Goal: Task Accomplishment & Management: Complete application form

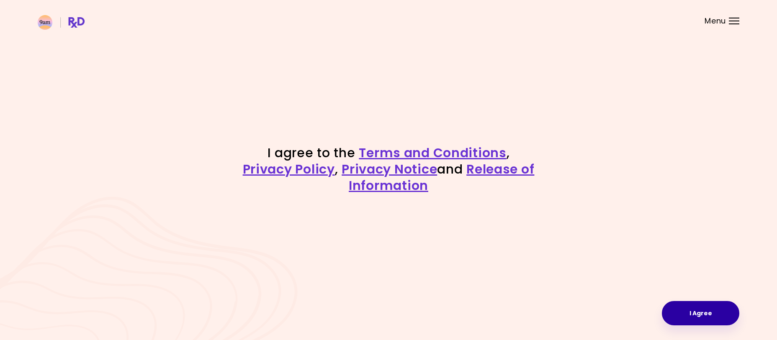
click at [699, 319] on button "I Agree" at bounding box center [700, 313] width 77 height 24
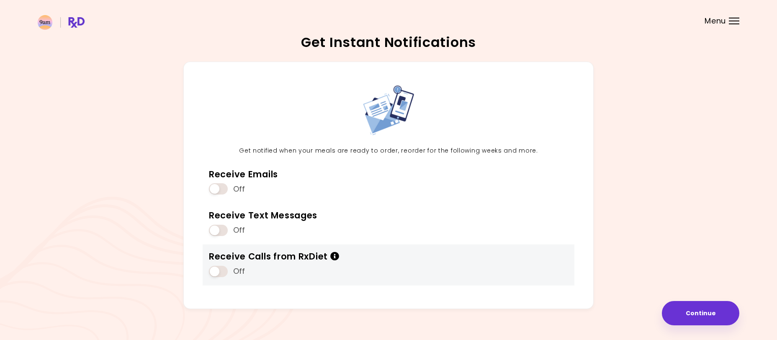
click at [337, 256] on icon "Info" at bounding box center [334, 256] width 9 height 9
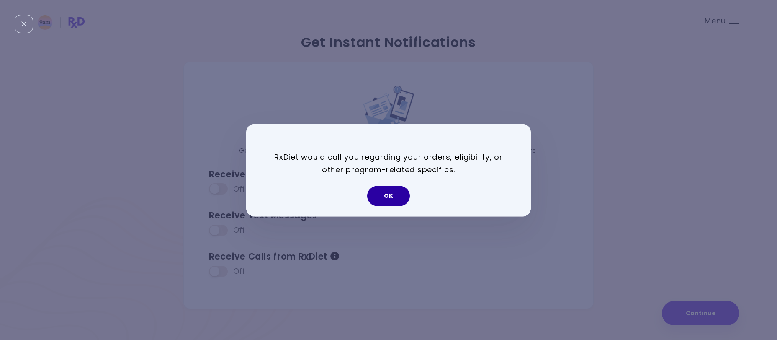
click at [387, 190] on button "OK" at bounding box center [388, 195] width 43 height 20
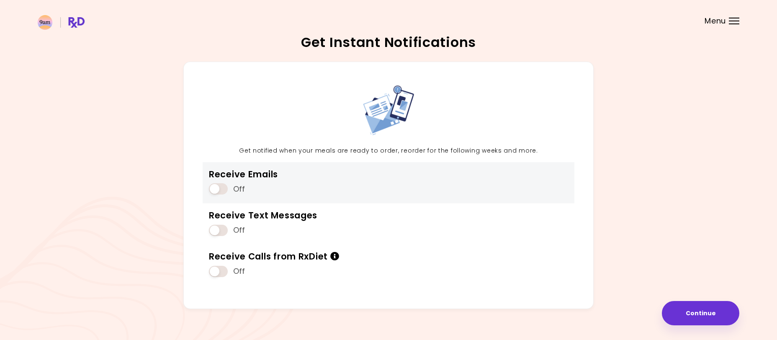
click at [215, 191] on span at bounding box center [218, 188] width 19 height 11
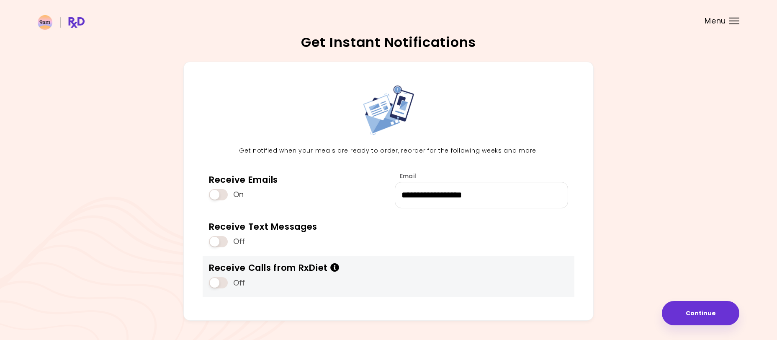
click at [224, 283] on span at bounding box center [218, 282] width 19 height 11
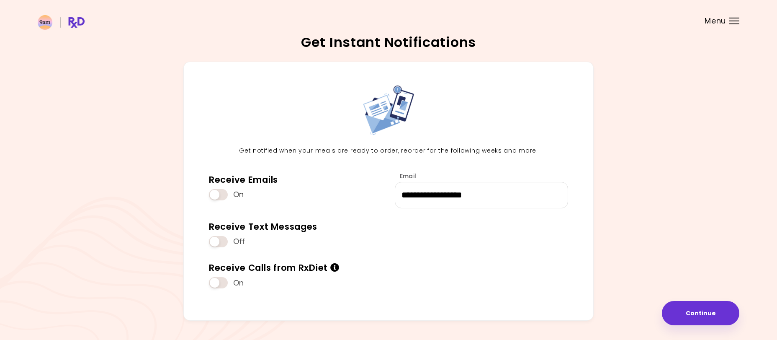
click at [732, 21] on div at bounding box center [734, 21] width 10 height 1
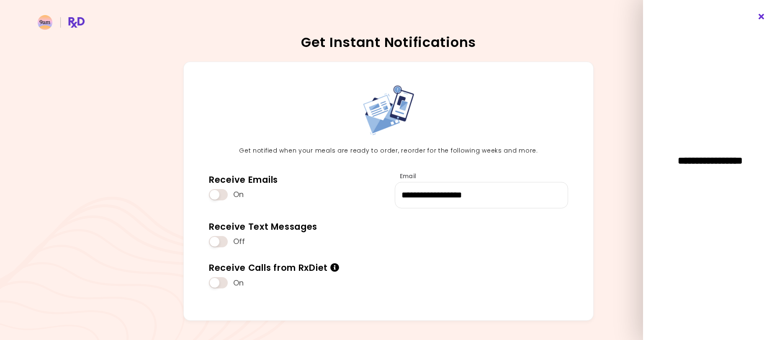
click at [760, 14] on div "**********" at bounding box center [710, 170] width 134 height 340
click at [757, 17] on div "**********" at bounding box center [710, 170] width 134 height 340
click at [760, 17] on icon "Close" at bounding box center [762, 17] width 8 height 6
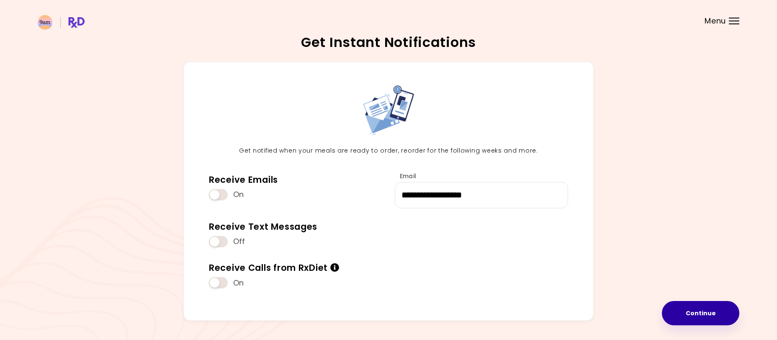
click at [716, 314] on button "Continue" at bounding box center [700, 313] width 77 height 24
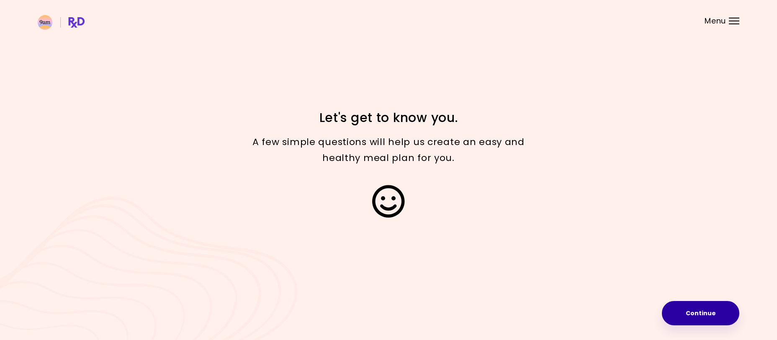
click at [705, 311] on button "Continue" at bounding box center [700, 313] width 77 height 24
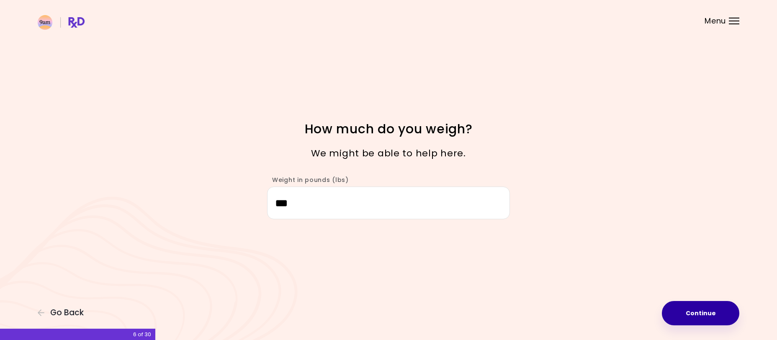
click at [705, 312] on button "Continue" at bounding box center [700, 313] width 77 height 24
select select "****"
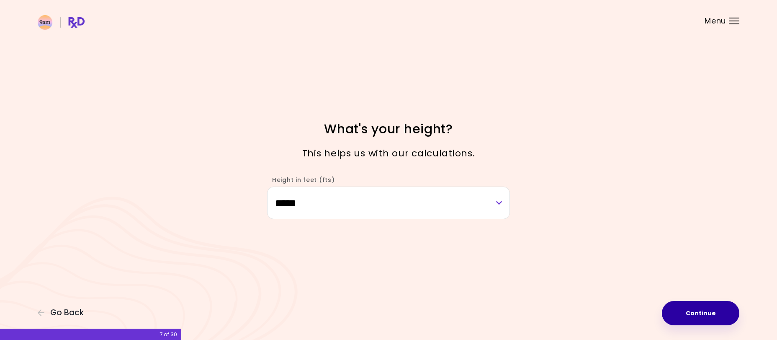
click at [702, 308] on button "Continue" at bounding box center [700, 313] width 77 height 24
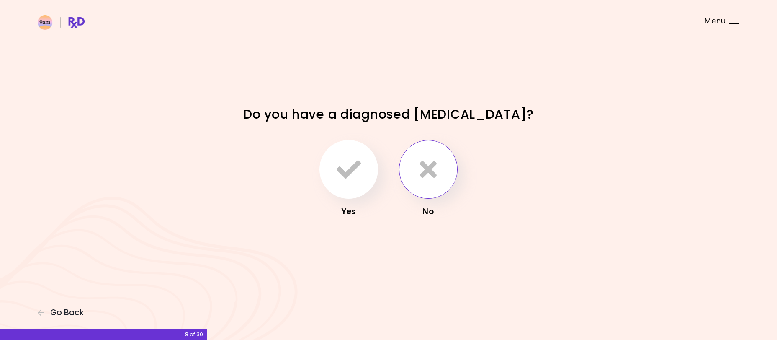
click at [435, 181] on icon "button" at bounding box center [428, 169] width 17 height 24
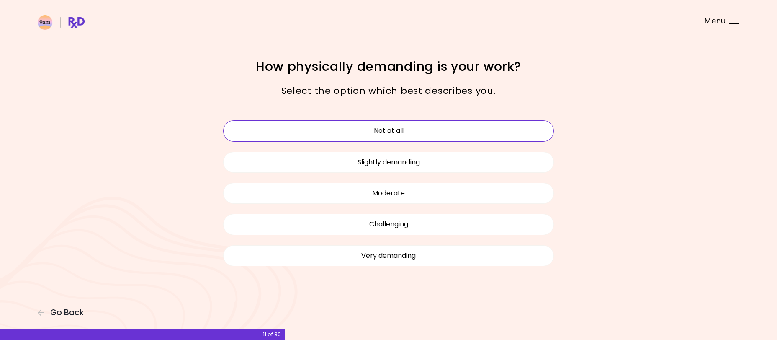
click at [440, 134] on button "Not at all" at bounding box center [388, 130] width 331 height 21
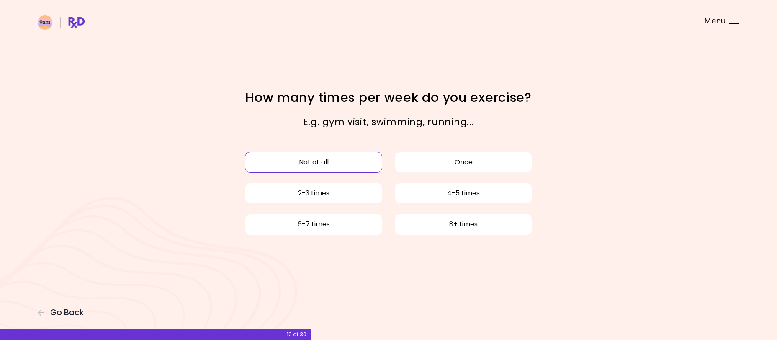
click at [354, 159] on button "Not at all" at bounding box center [313, 162] width 137 height 21
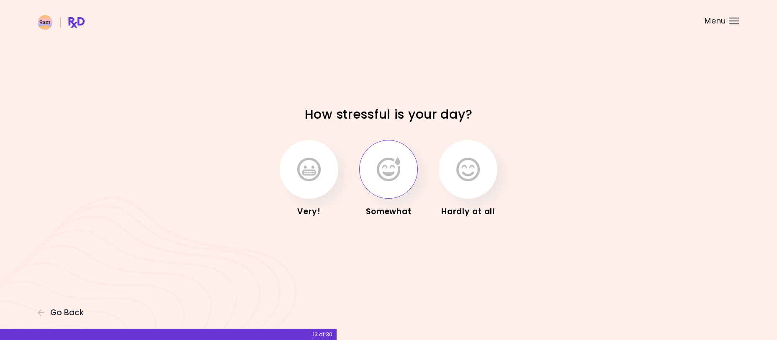
click at [395, 180] on icon "button" at bounding box center [388, 169] width 23 height 24
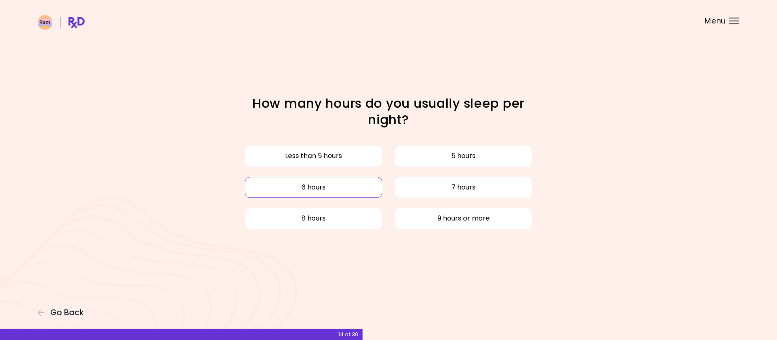
click at [339, 187] on button "6 hours" at bounding box center [313, 187] width 137 height 21
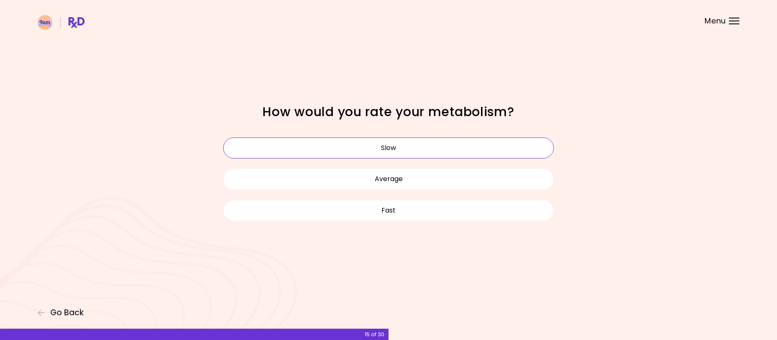
click at [382, 155] on button "Slow" at bounding box center [388, 147] width 331 height 21
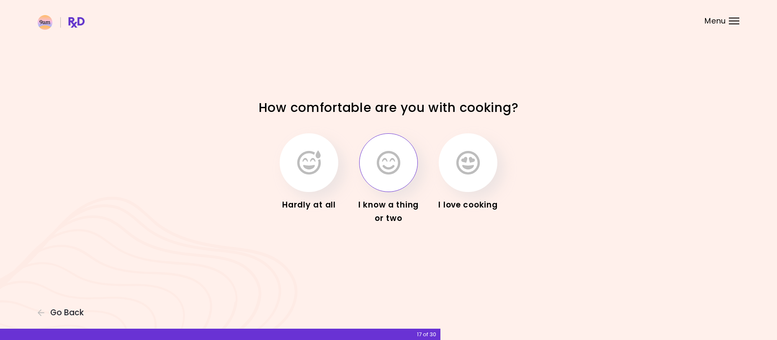
click at [394, 162] on icon "button" at bounding box center [388, 162] width 23 height 24
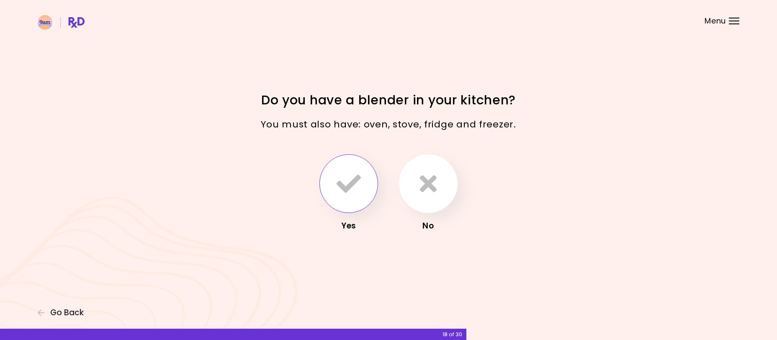
click at [346, 179] on icon "button" at bounding box center [349, 183] width 24 height 24
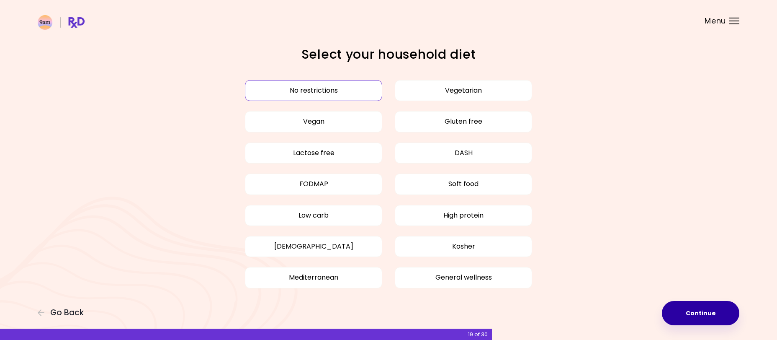
click at [698, 312] on button "Continue" at bounding box center [700, 313] width 77 height 24
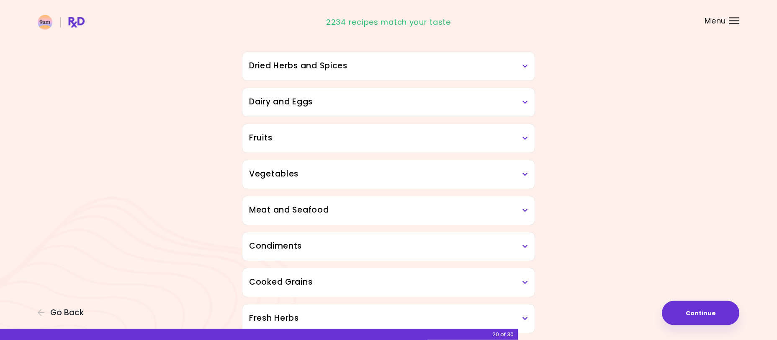
scroll to position [85, 0]
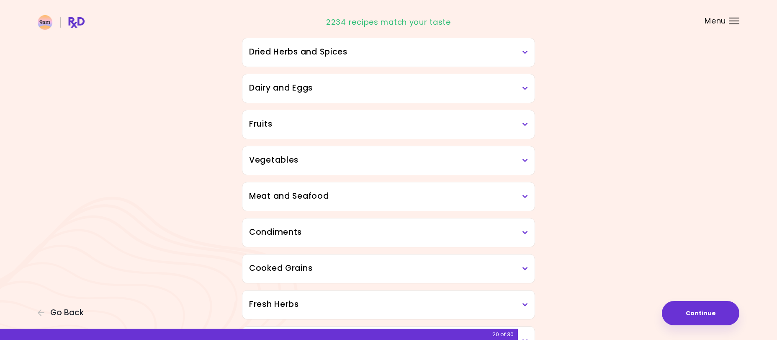
click at [437, 54] on h3 "Dried Herbs and Spices" at bounding box center [388, 52] width 279 height 12
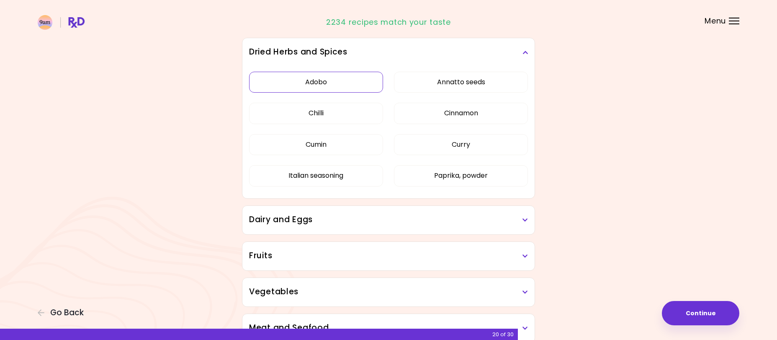
click at [371, 78] on button "Adobo" at bounding box center [316, 82] width 134 height 21
click at [355, 116] on button "Chilli" at bounding box center [316, 113] width 134 height 21
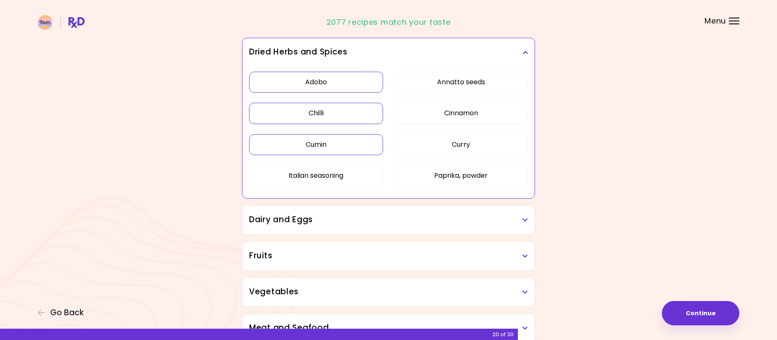
click at [342, 146] on button "Cumin" at bounding box center [316, 144] width 134 height 21
click at [459, 176] on button "Paprika, powder" at bounding box center [461, 175] width 134 height 21
click at [437, 150] on button "Curry" at bounding box center [461, 144] width 134 height 21
click at [452, 87] on button "Annatto seeds" at bounding box center [461, 82] width 134 height 21
click at [521, 52] on h3 "Dried Herbs and Spices" at bounding box center [388, 52] width 279 height 12
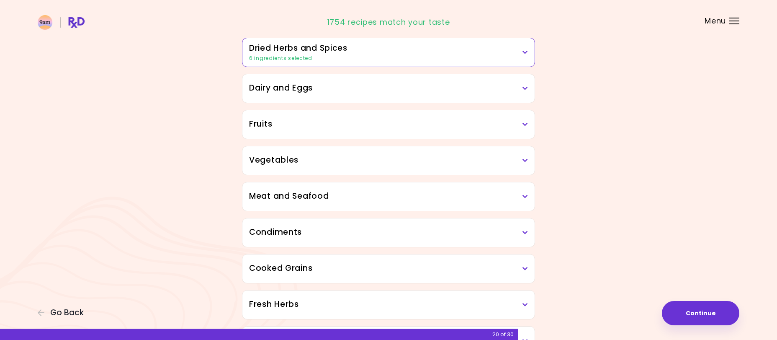
click at [414, 82] on div "Dairy and Eggs" at bounding box center [388, 88] width 292 height 28
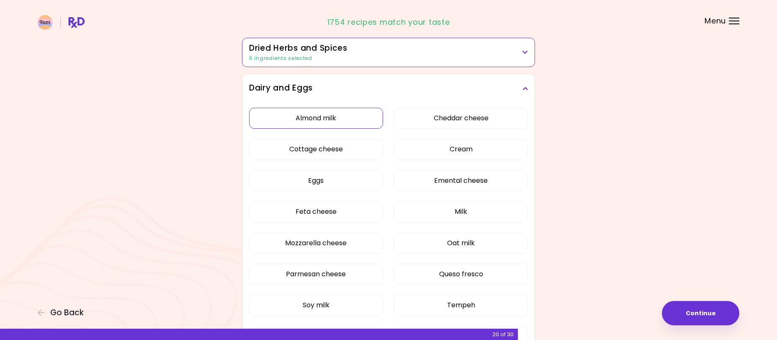
click at [364, 116] on button "Almond milk" at bounding box center [316, 118] width 134 height 21
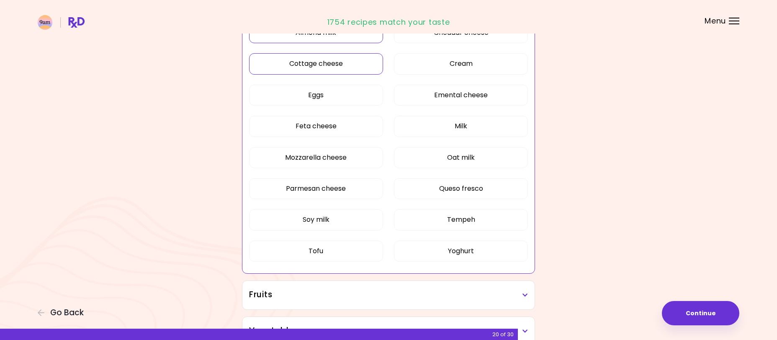
click at [355, 69] on button "Cottage cheese" at bounding box center [316, 63] width 134 height 21
click at [416, 93] on button "Emental cheese" at bounding box center [461, 95] width 134 height 21
click at [442, 160] on button "Oat milk" at bounding box center [461, 157] width 134 height 21
click at [418, 189] on button "Queso fresco" at bounding box center [461, 188] width 134 height 21
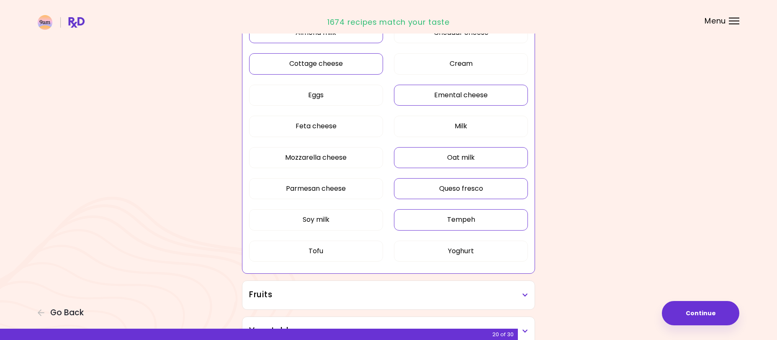
click at [426, 226] on button "Tempeh" at bounding box center [461, 219] width 134 height 21
click at [430, 250] on button "Yoghurt" at bounding box center [461, 250] width 134 height 21
click at [338, 225] on button "Soy milk" at bounding box center [316, 219] width 134 height 21
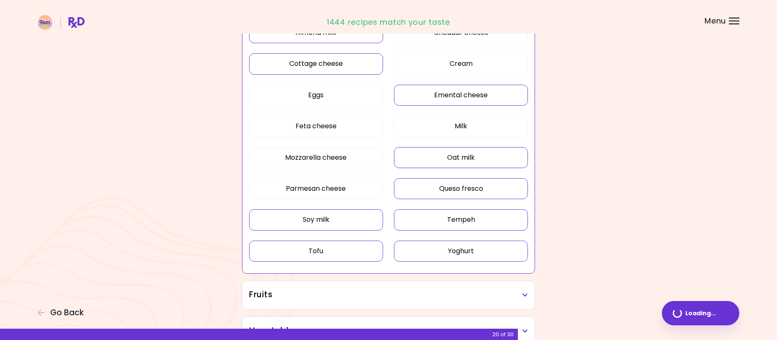
click at [344, 249] on button "Tofu" at bounding box center [316, 250] width 134 height 21
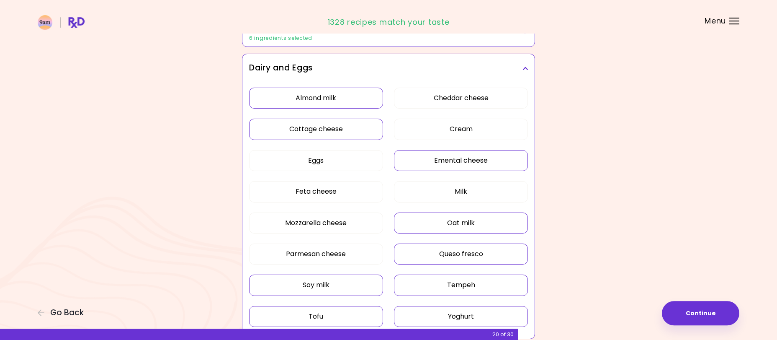
scroll to position [85, 0]
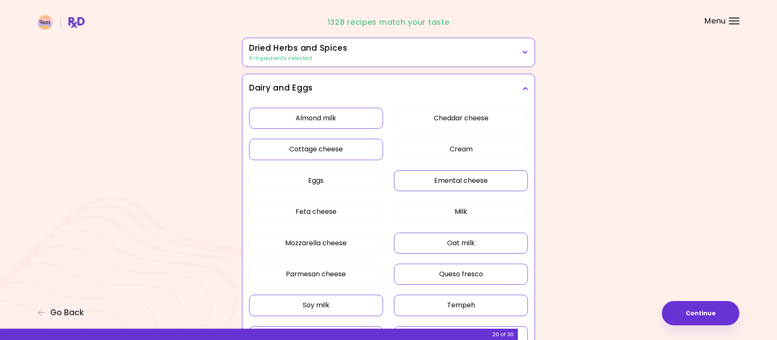
click at [527, 85] on icon at bounding box center [524, 88] width 5 height 6
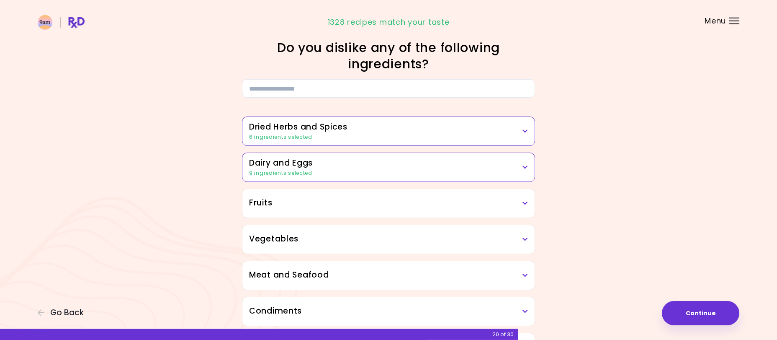
scroll to position [0, 0]
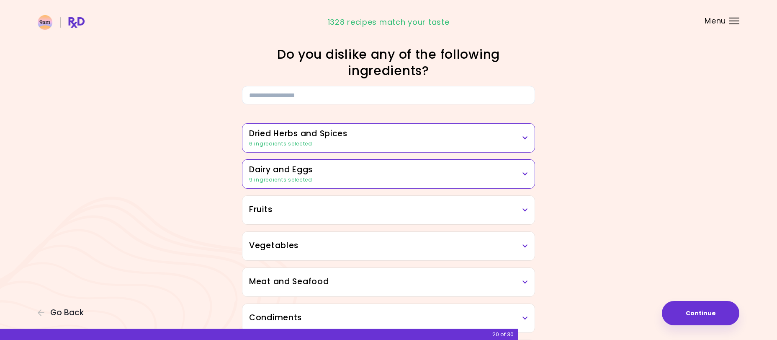
click at [515, 168] on h3 "Dairy and Eggs" at bounding box center [388, 170] width 279 height 12
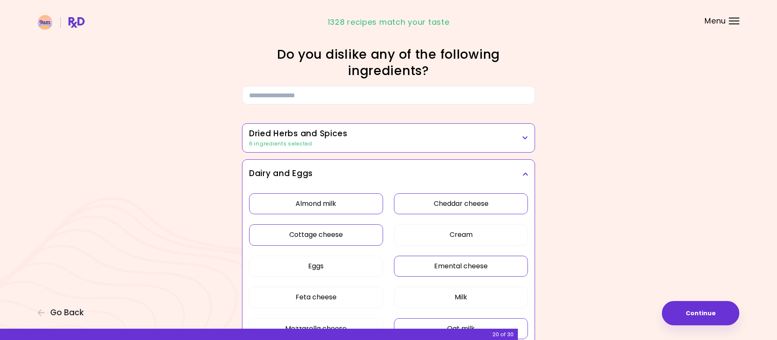
click at [437, 208] on button "Cheddar cheese" at bounding box center [461, 203] width 134 height 21
click at [526, 170] on h3 "Dairy and Eggs" at bounding box center [388, 173] width 279 height 12
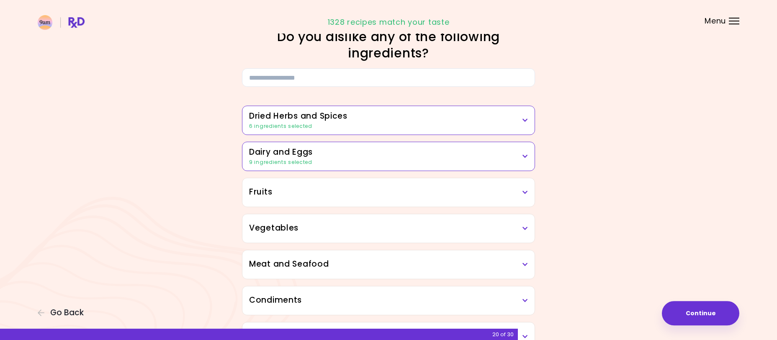
scroll to position [171, 0]
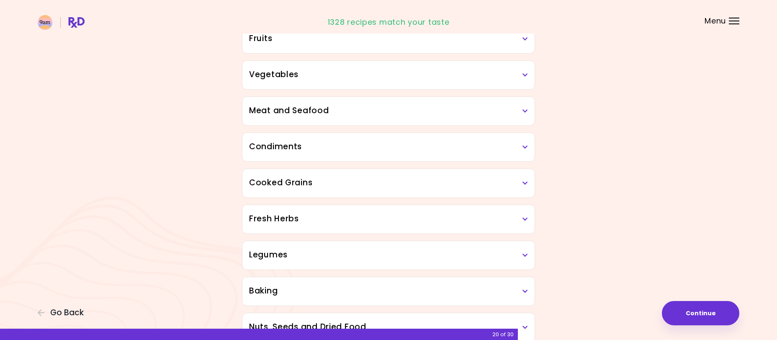
click at [395, 45] on div "Fruits" at bounding box center [388, 39] width 292 height 28
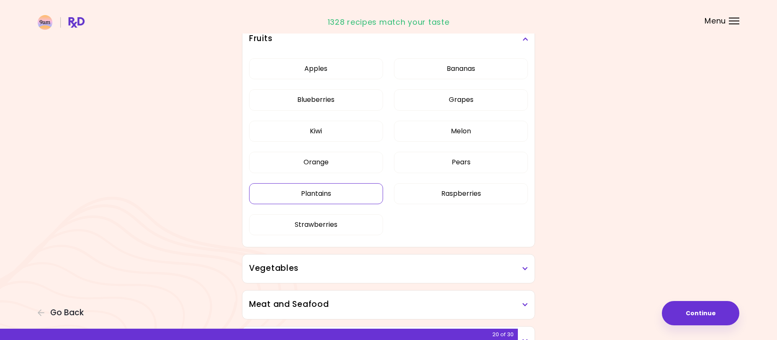
click at [356, 189] on button "Plantains" at bounding box center [316, 193] width 134 height 21
click at [310, 165] on button "Orange" at bounding box center [316, 162] width 134 height 21
click at [526, 43] on h3 "Fruits" at bounding box center [388, 39] width 279 height 12
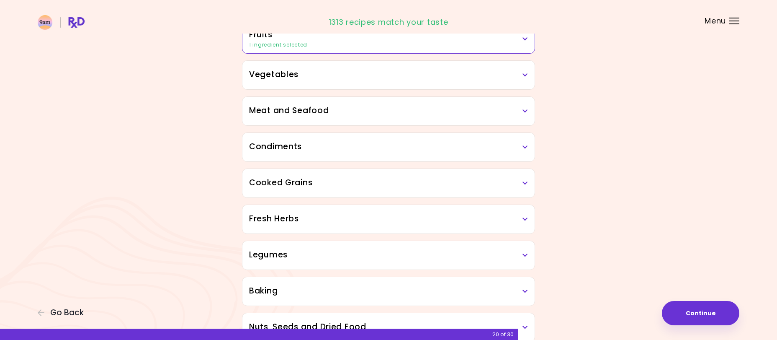
click at [491, 73] on h3 "Vegetables" at bounding box center [388, 75] width 279 height 12
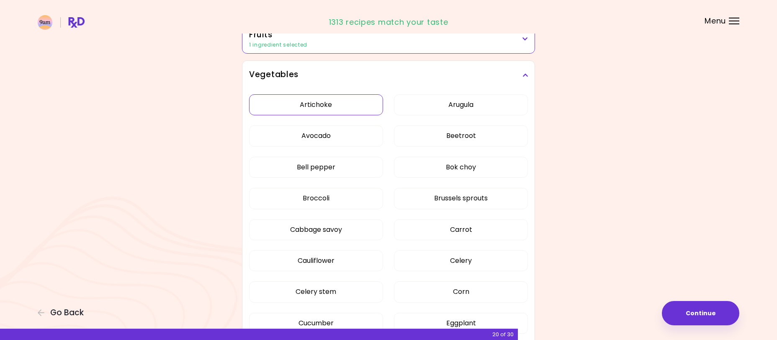
click at [358, 110] on button "Artichoke" at bounding box center [316, 104] width 134 height 21
click at [412, 107] on button "Arugula" at bounding box center [461, 104] width 134 height 21
click at [337, 130] on button "Avocado" at bounding box center [316, 135] width 134 height 21
click at [422, 134] on button "Beetroot" at bounding box center [461, 135] width 134 height 21
click at [424, 169] on button "Bok choy" at bounding box center [461, 167] width 134 height 21
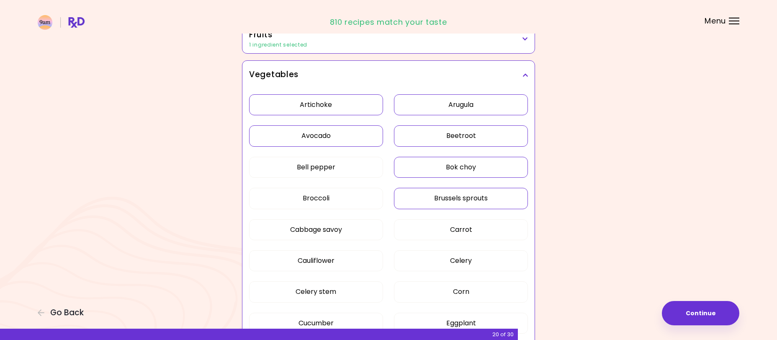
click at [429, 203] on button "Brussels sprouts" at bounding box center [461, 198] width 134 height 21
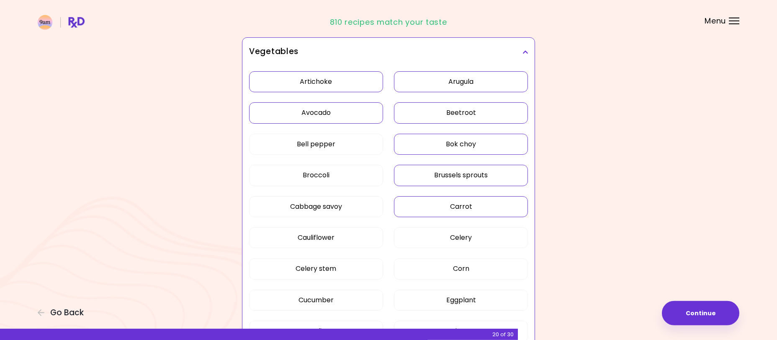
scroll to position [214, 0]
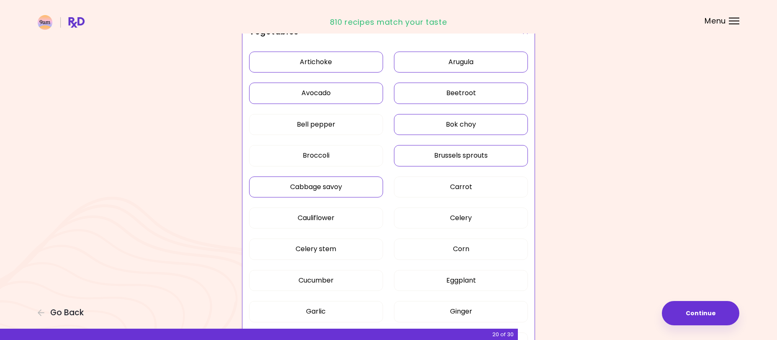
click at [358, 189] on button "Cabbage savoy" at bounding box center [316, 186] width 134 height 21
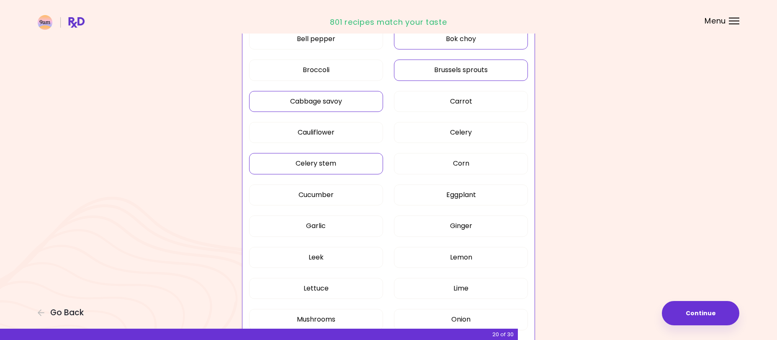
click at [348, 170] on button "Celery stem" at bounding box center [316, 163] width 134 height 21
click at [372, 192] on button "Cucumber" at bounding box center [316, 194] width 134 height 21
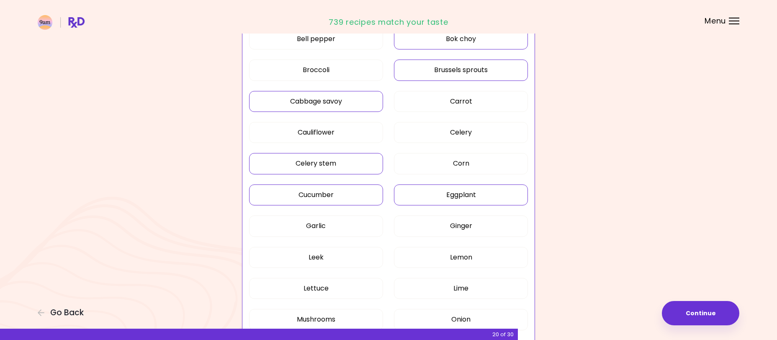
click at [425, 197] on button "Eggplant" at bounding box center [461, 194] width 134 height 21
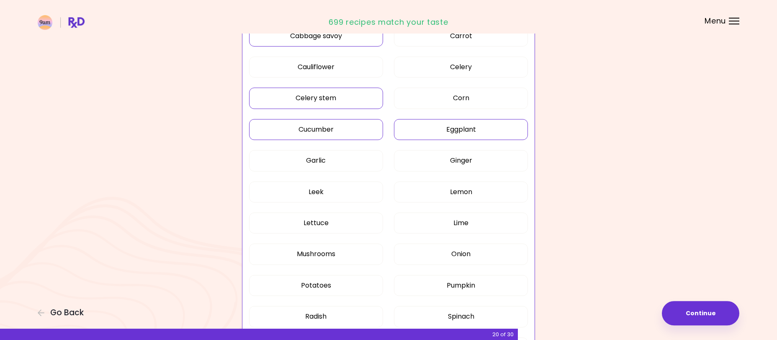
scroll to position [384, 0]
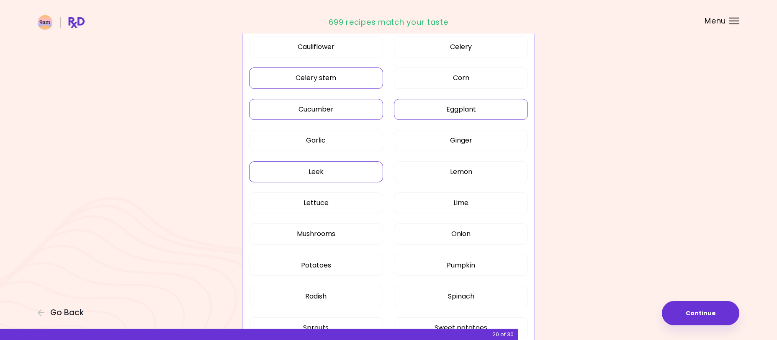
click at [360, 171] on button "Leek" at bounding box center [316, 171] width 134 height 21
click at [448, 172] on button "Lemon" at bounding box center [461, 171] width 134 height 21
click at [442, 200] on button "Lime" at bounding box center [461, 202] width 134 height 21
click at [375, 234] on button "Mushrooms" at bounding box center [316, 233] width 134 height 21
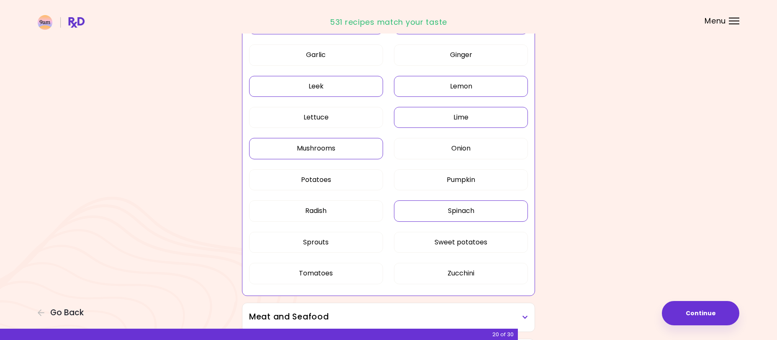
click at [453, 217] on button "Spinach" at bounding box center [461, 210] width 134 height 21
click at [373, 244] on button "Sprouts" at bounding box center [316, 242] width 134 height 21
click at [365, 269] on button "Tomatoes" at bounding box center [316, 272] width 134 height 21
click at [451, 268] on button "Zucchini" at bounding box center [461, 272] width 134 height 21
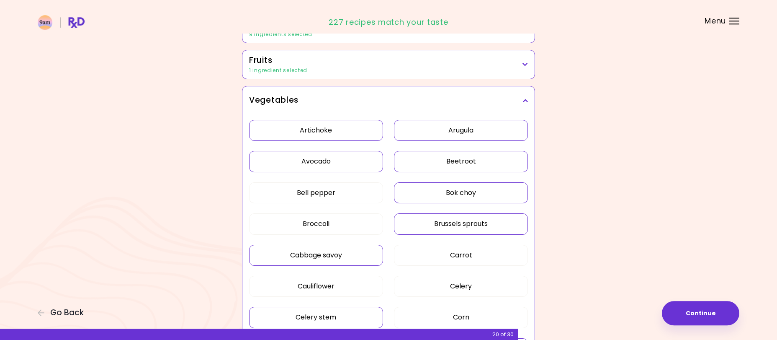
scroll to position [128, 0]
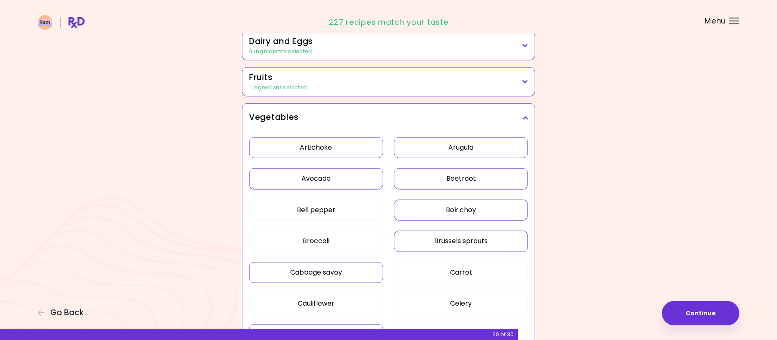
click at [523, 116] on icon at bounding box center [524, 118] width 5 height 6
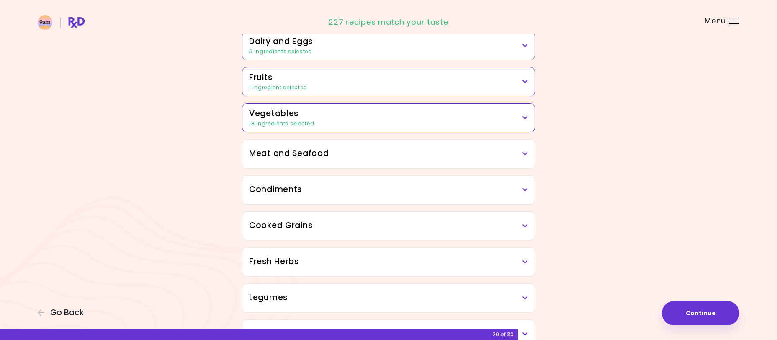
click at [377, 157] on h3 "Meat and Seafood" at bounding box center [388, 153] width 279 height 12
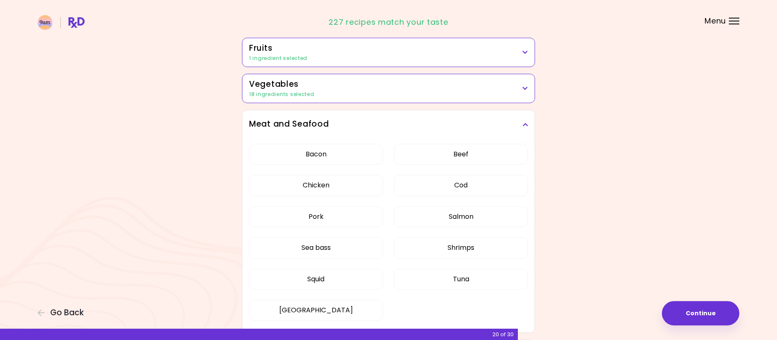
scroll to position [171, 0]
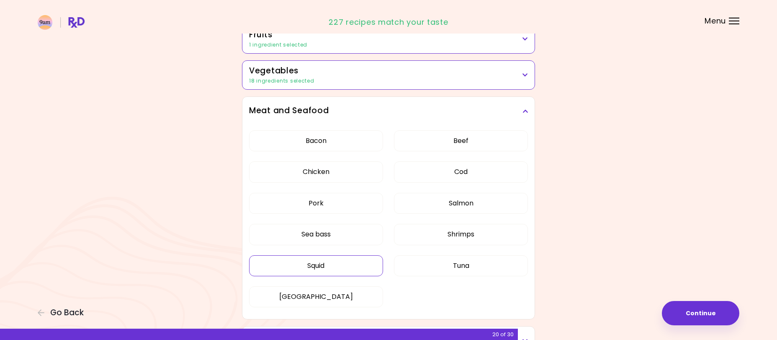
click at [360, 273] on button "Squid" at bounding box center [316, 265] width 134 height 21
click at [435, 260] on button "Tuna" at bounding box center [461, 265] width 134 height 21
click at [430, 239] on button "Shrimps" at bounding box center [461, 234] width 134 height 21
click at [356, 239] on button "Sea bass" at bounding box center [316, 234] width 134 height 21
click at [424, 206] on button "Salmon" at bounding box center [461, 203] width 134 height 21
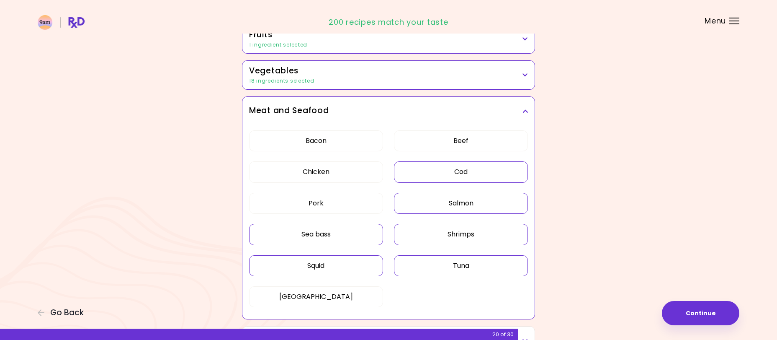
click at [443, 172] on button "Cod" at bounding box center [461, 171] width 134 height 21
click at [527, 109] on icon at bounding box center [524, 111] width 5 height 6
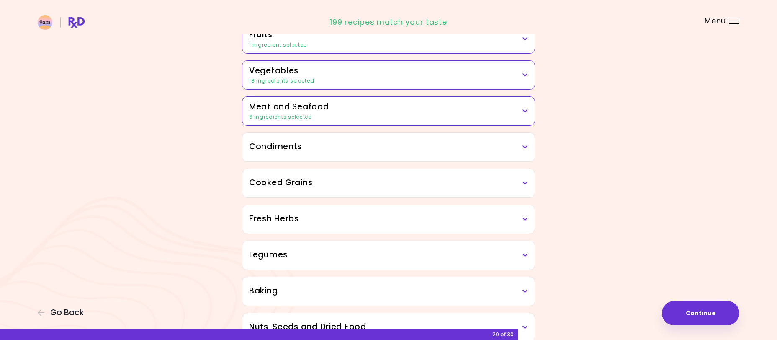
click at [461, 156] on div "Condiments" at bounding box center [388, 147] width 292 height 28
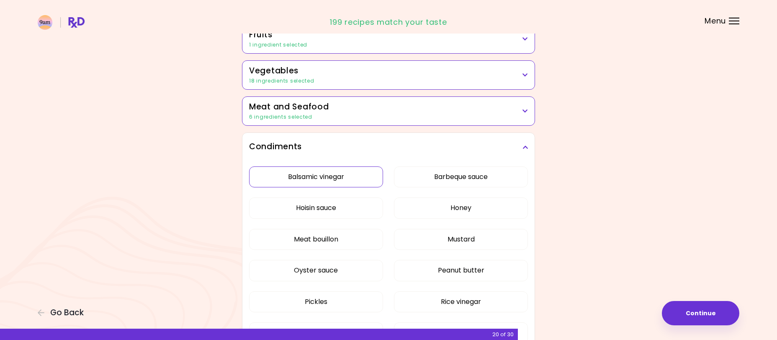
scroll to position [214, 0]
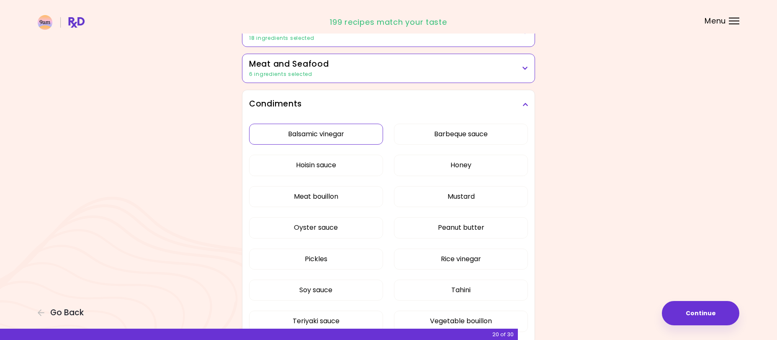
click at [369, 137] on button "Balsamic vinegar" at bounding box center [316, 134] width 134 height 21
click at [427, 136] on button "Barbeque sauce" at bounding box center [461, 134] width 134 height 21
click at [360, 164] on button "Hoisin sauce" at bounding box center [316, 164] width 134 height 21
click at [449, 200] on button "Mustard" at bounding box center [461, 196] width 134 height 21
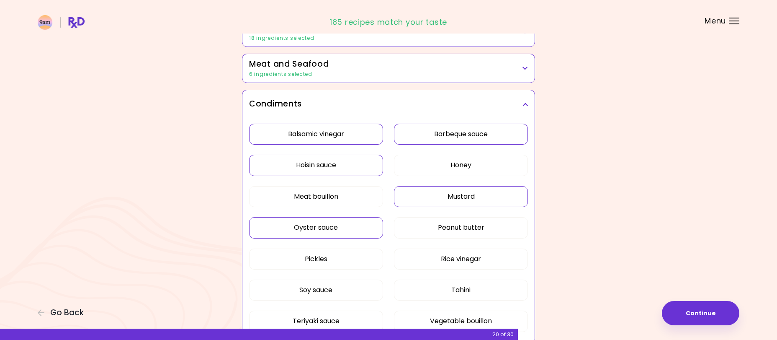
click at [369, 229] on button "Oyster sauce" at bounding box center [316, 227] width 134 height 21
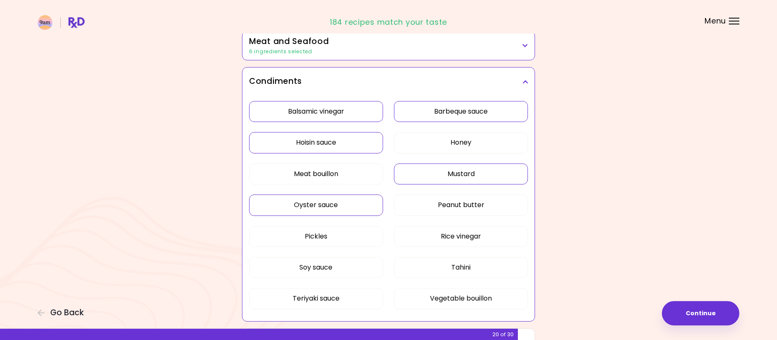
scroll to position [256, 0]
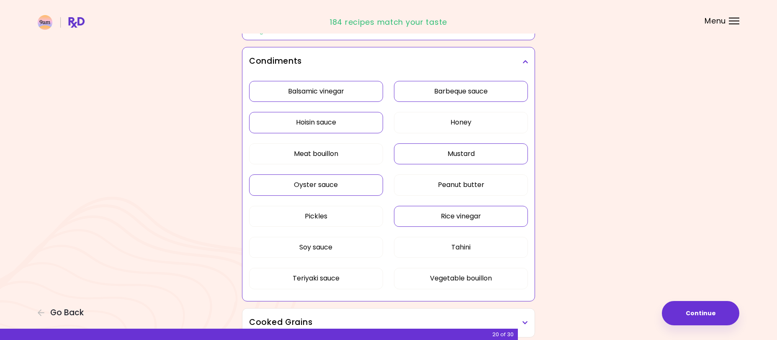
click at [424, 221] on button "Rice vinegar" at bounding box center [461, 216] width 134 height 21
click at [365, 216] on button "Pickles" at bounding box center [316, 216] width 134 height 21
click at [358, 246] on button "Soy sauce" at bounding box center [316, 247] width 134 height 21
click at [445, 247] on button "Tahini" at bounding box center [461, 247] width 134 height 21
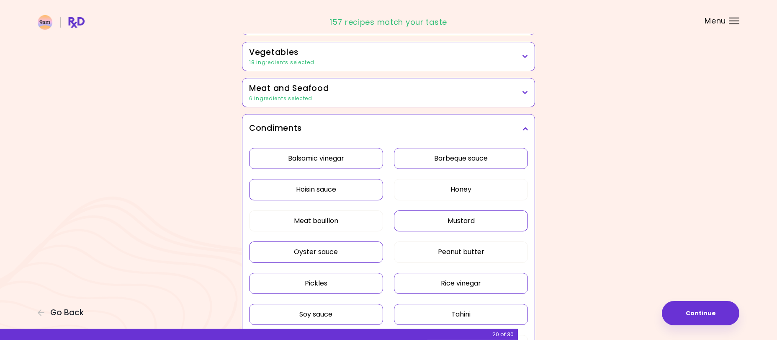
scroll to position [171, 0]
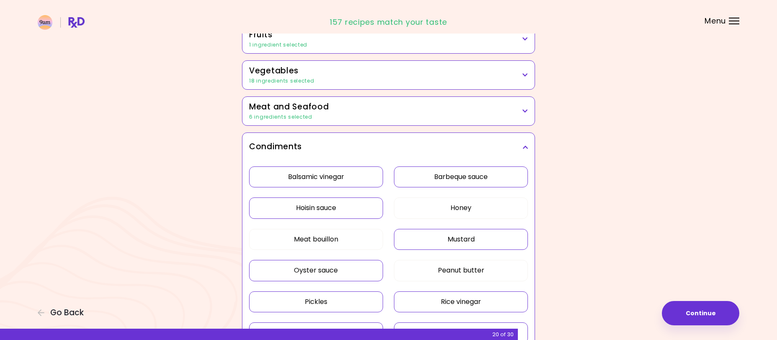
click at [527, 145] on icon at bounding box center [524, 147] width 5 height 6
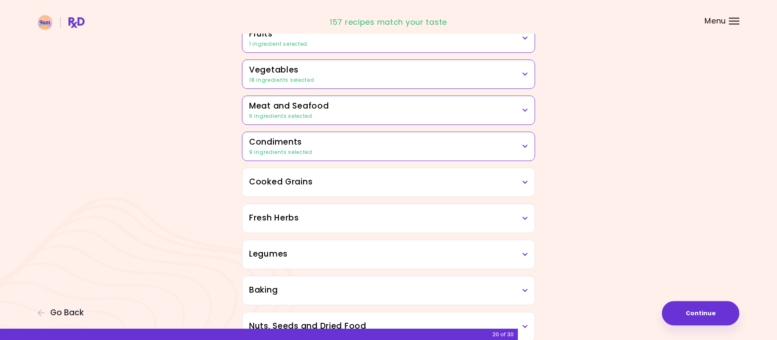
scroll to position [214, 0]
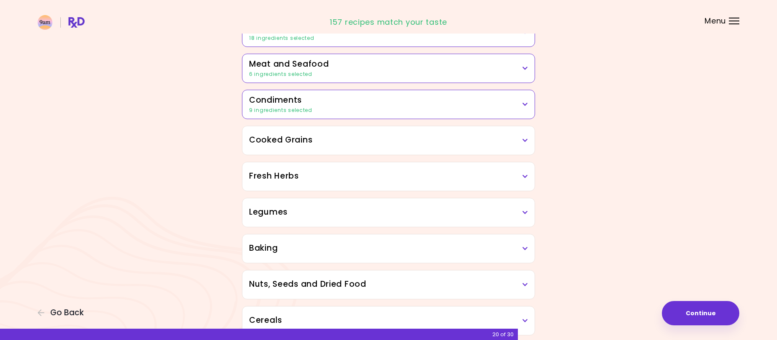
click at [356, 139] on h3 "Cooked Grains" at bounding box center [388, 140] width 279 height 12
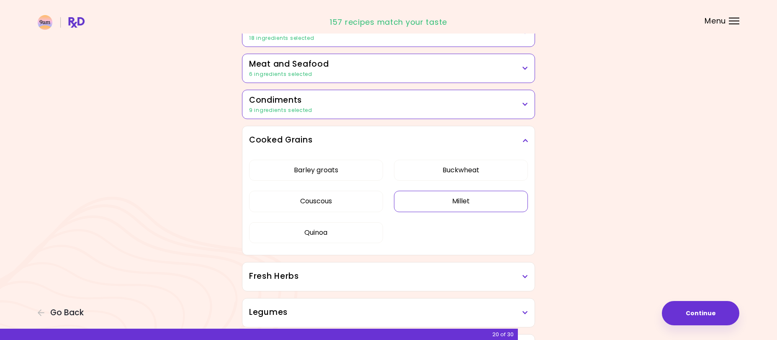
click at [464, 198] on button "Millet" at bounding box center [461, 200] width 134 height 21
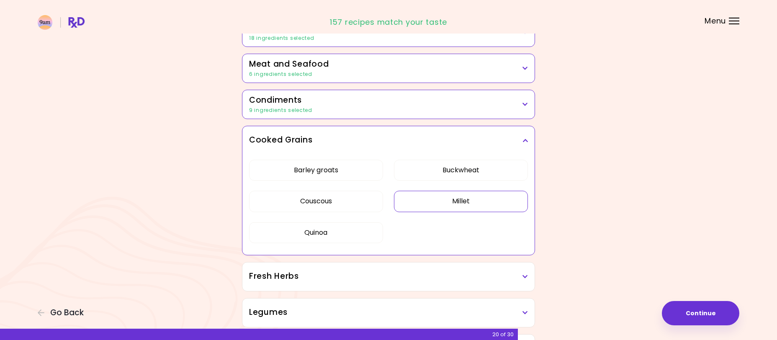
click at [452, 198] on button "Millet" at bounding box center [461, 200] width 134 height 21
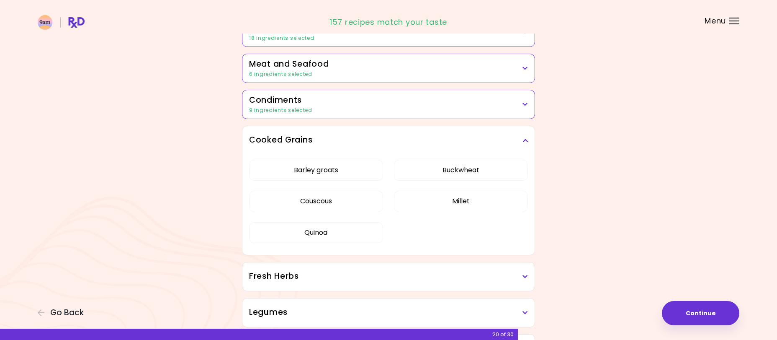
click at [524, 138] on icon at bounding box center [524, 140] width 5 height 6
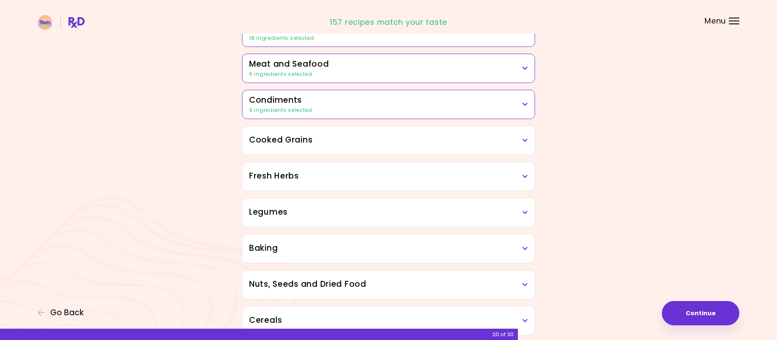
click at [509, 178] on h3 "Fresh Herbs" at bounding box center [388, 176] width 279 height 12
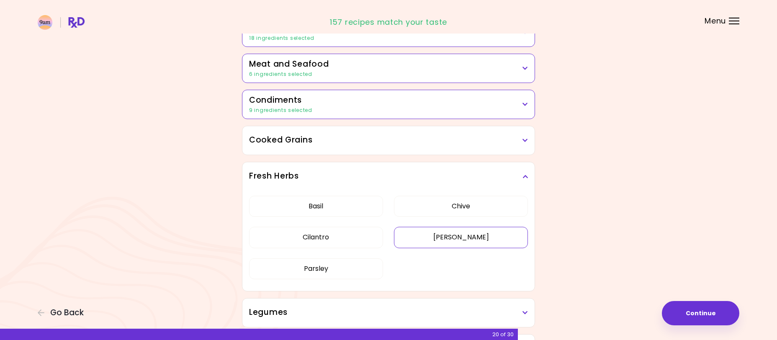
click at [463, 239] on button "[PERSON_NAME]" at bounding box center [461, 236] width 134 height 21
click at [361, 239] on button "Cilantro" at bounding box center [316, 236] width 134 height 21
drag, startPoint x: 471, startPoint y: 205, endPoint x: 477, endPoint y: 202, distance: 6.6
click at [472, 204] on button "Chive" at bounding box center [461, 206] width 134 height 21
click at [525, 176] on icon at bounding box center [524, 176] width 5 height 6
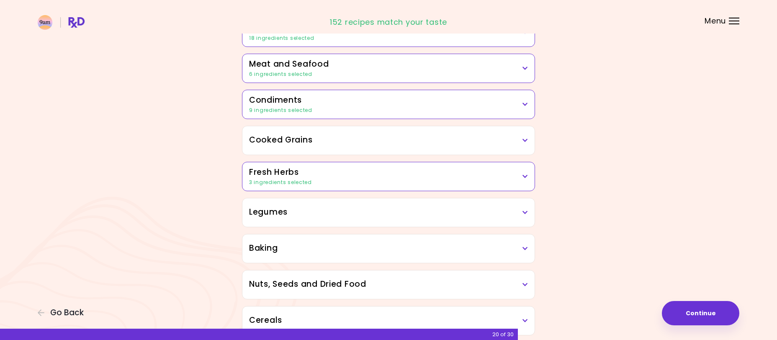
click at [466, 220] on div "Legumes" at bounding box center [388, 212] width 292 height 28
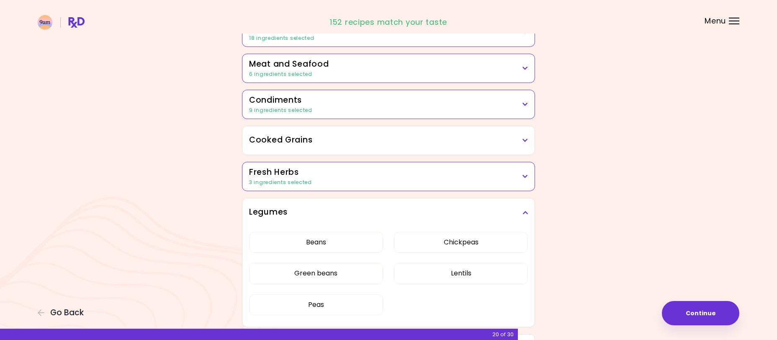
scroll to position [256, 0]
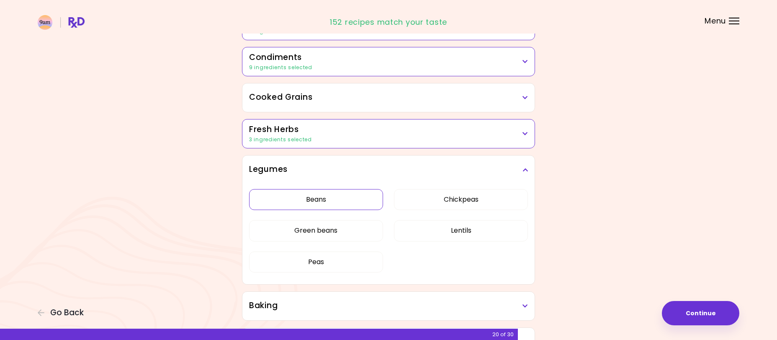
click at [375, 205] on button "Beans" at bounding box center [316, 199] width 134 height 21
click at [421, 201] on button "Chickpeas" at bounding box center [461, 199] width 134 height 21
click at [418, 227] on button "Lentils" at bounding box center [461, 230] width 134 height 21
click at [338, 262] on button "Peas" at bounding box center [316, 261] width 134 height 21
click at [515, 170] on h3 "Legumes" at bounding box center [388, 169] width 279 height 12
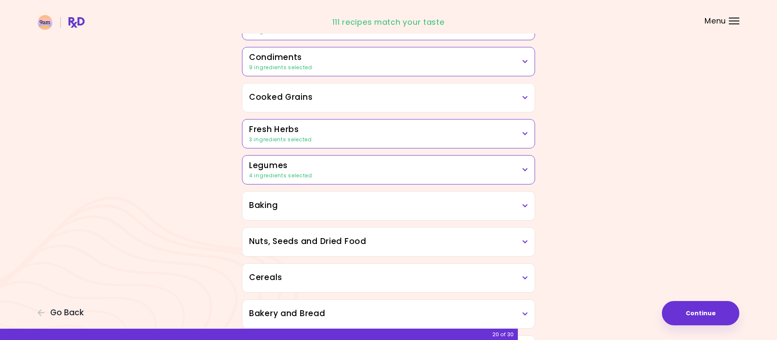
click at [441, 216] on div "Baking" at bounding box center [388, 205] width 292 height 28
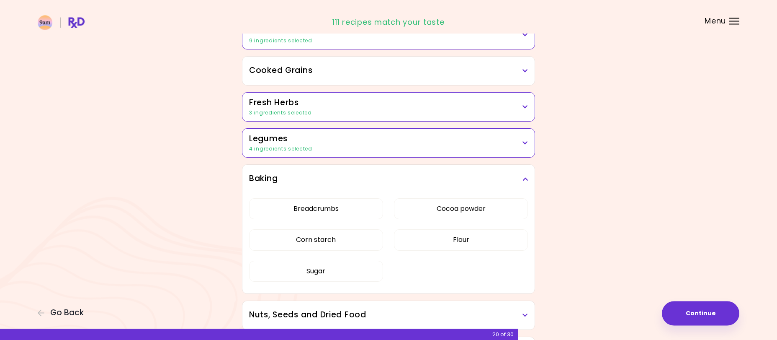
scroll to position [342, 0]
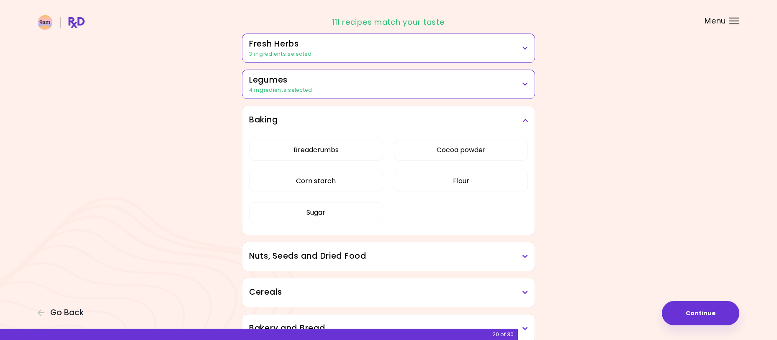
click at [531, 119] on div "Baking" at bounding box center [388, 120] width 292 height 28
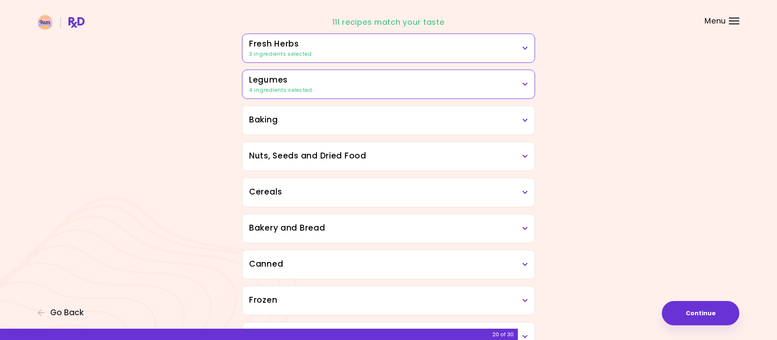
click at [497, 160] on h3 "Nuts, Seeds and Dried Food" at bounding box center [388, 156] width 279 height 12
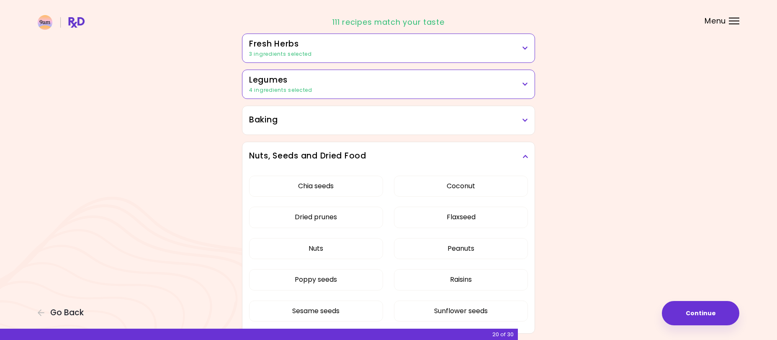
scroll to position [384, 0]
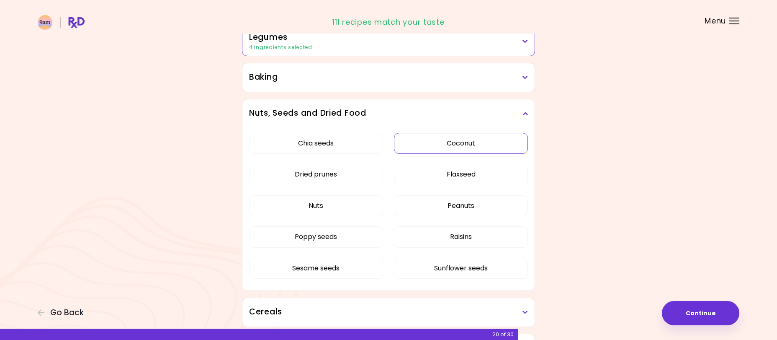
click at [423, 147] on button "Coconut" at bounding box center [461, 143] width 134 height 21
click at [421, 172] on button "Flaxseed" at bounding box center [461, 174] width 134 height 21
click at [372, 172] on button "Dried prunes" at bounding box center [316, 174] width 134 height 21
click at [370, 200] on button "Nuts" at bounding box center [316, 205] width 134 height 21
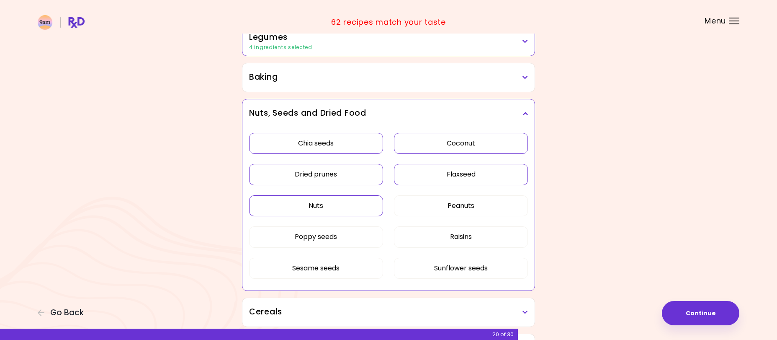
click at [362, 146] on button "Chia seeds" at bounding box center [316, 143] width 134 height 21
click at [365, 232] on button "Poppy seeds" at bounding box center [316, 236] width 134 height 21
click at [516, 111] on h3 "Nuts, Seeds and Dried Food" at bounding box center [388, 113] width 279 height 12
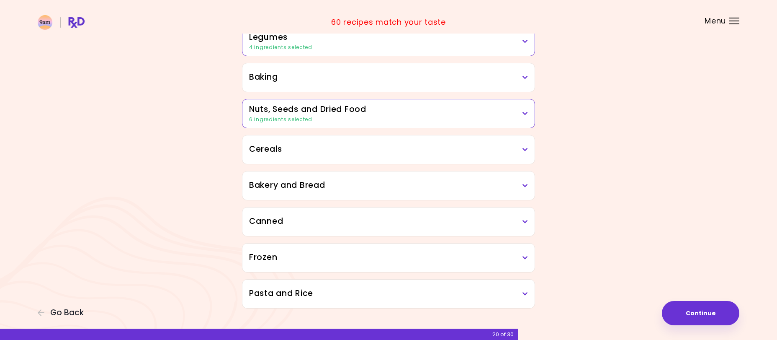
click at [456, 159] on div "Cereals" at bounding box center [388, 149] width 292 height 28
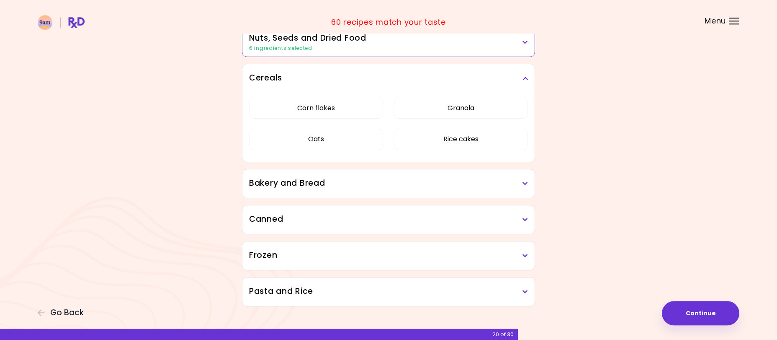
scroll to position [468, 0]
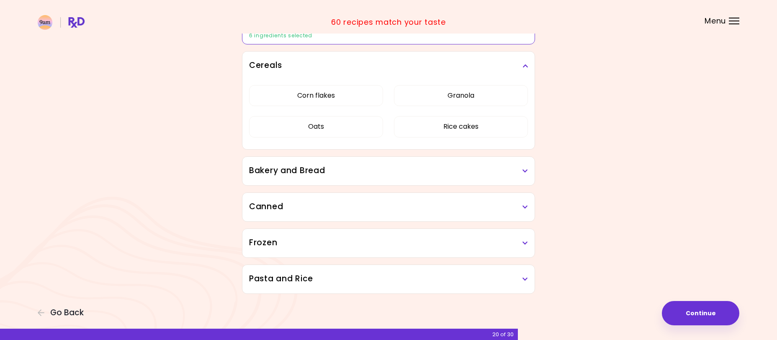
click at [522, 69] on h3 "Cereals" at bounding box center [388, 65] width 279 height 12
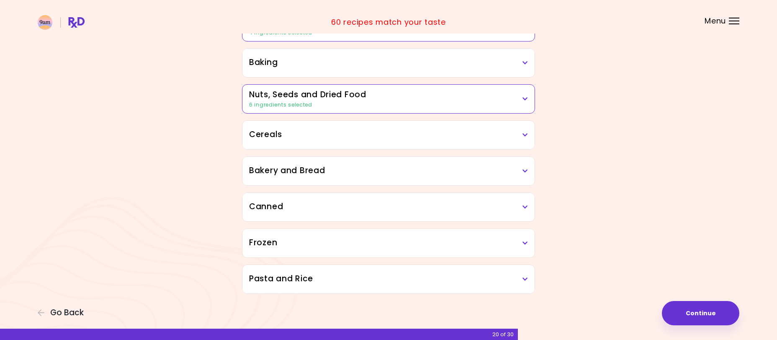
scroll to position [399, 0]
click at [466, 175] on h3 "Bakery and Bread" at bounding box center [388, 171] width 279 height 12
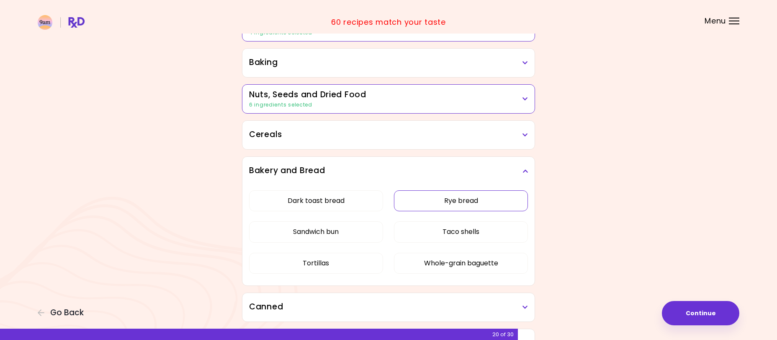
click at [463, 199] on button "Rye bread" at bounding box center [461, 200] width 134 height 21
click at [523, 170] on icon at bounding box center [524, 171] width 5 height 6
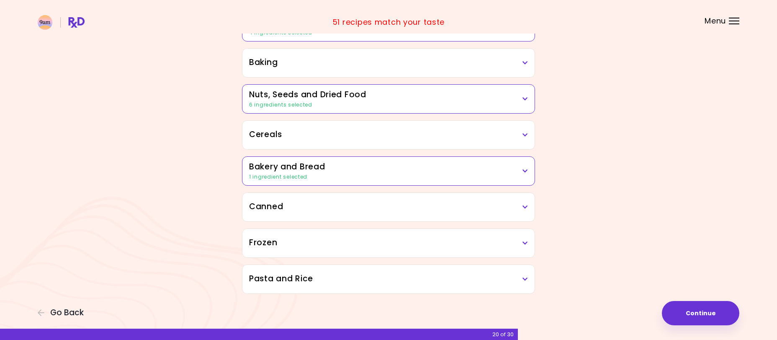
click at [480, 209] on h3 "Canned" at bounding box center [388, 207] width 279 height 12
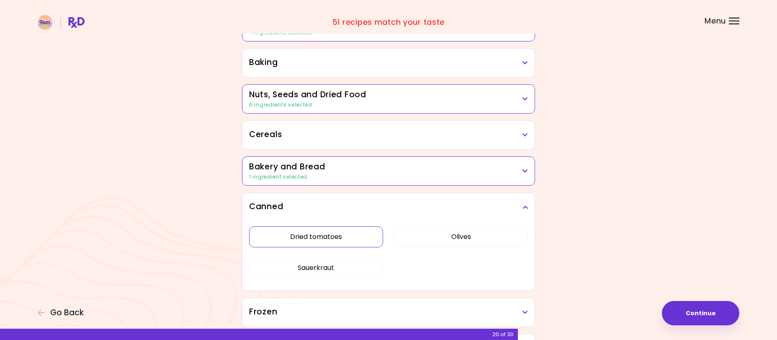
drag, startPoint x: 368, startPoint y: 237, endPoint x: 407, endPoint y: 237, distance: 38.1
click at [369, 237] on button "Dried tomatoes" at bounding box center [316, 236] width 134 height 21
click at [425, 237] on button "Olives" at bounding box center [461, 236] width 134 height 21
click at [338, 267] on button "Sauerkraut" at bounding box center [316, 267] width 134 height 21
click at [521, 205] on h3 "Canned" at bounding box center [388, 207] width 279 height 12
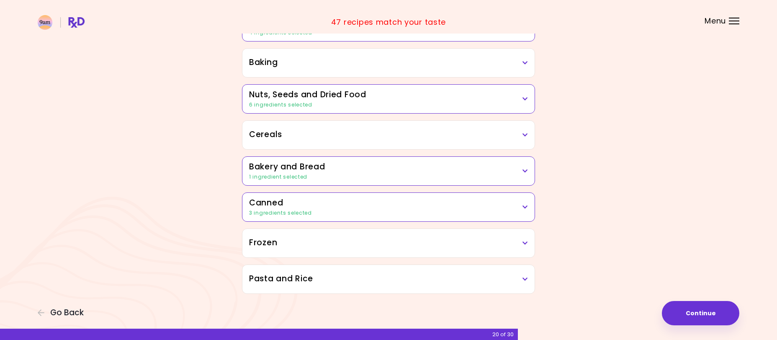
click at [474, 238] on h3 "Frozen" at bounding box center [388, 243] width 279 height 12
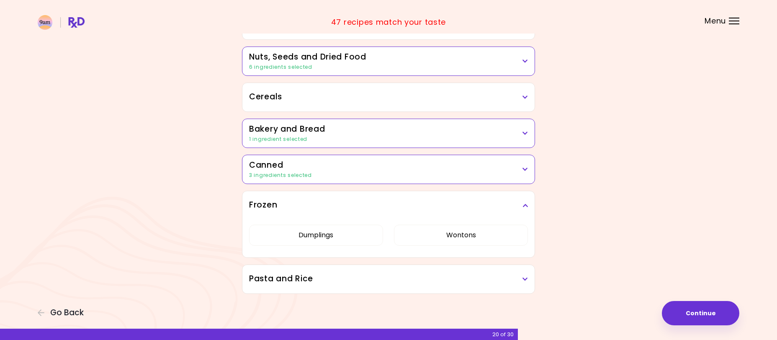
click at [520, 208] on h3 "Frozen" at bounding box center [388, 205] width 279 height 12
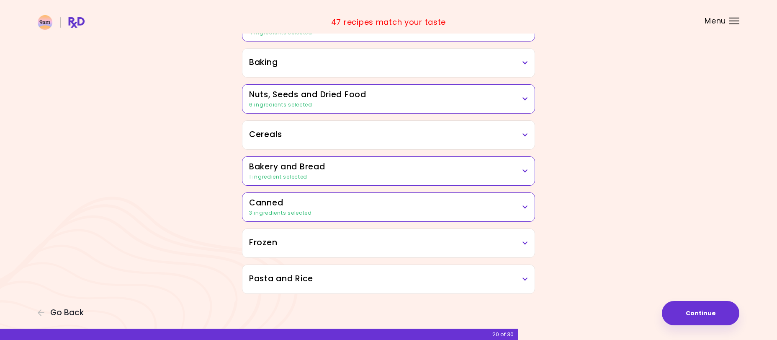
click at [466, 276] on h3 "Pasta and Rice" at bounding box center [388, 279] width 279 height 12
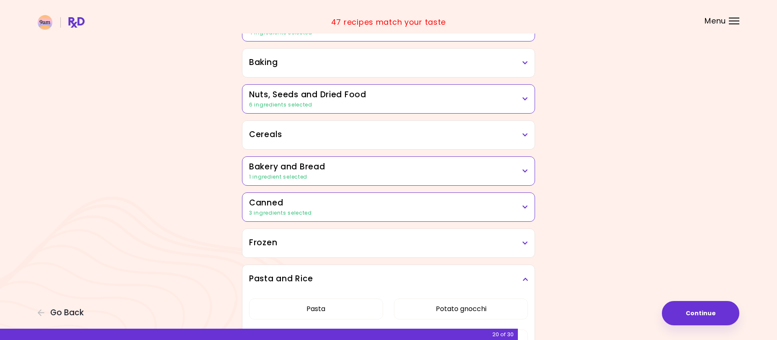
scroll to position [468, 0]
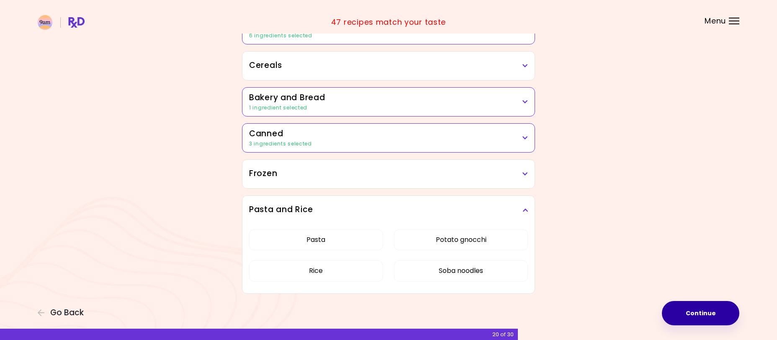
click at [701, 309] on button "Continue" at bounding box center [700, 313] width 77 height 24
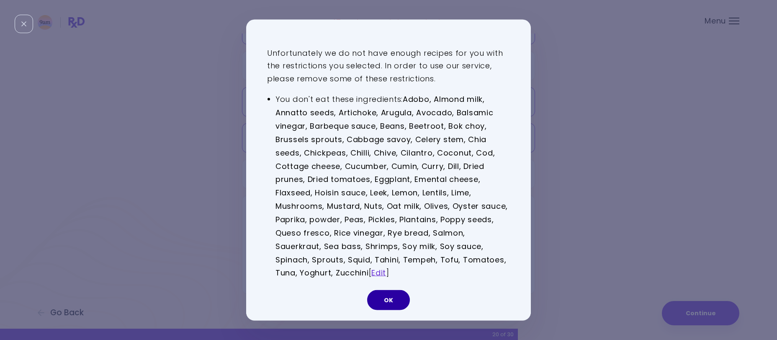
click at [392, 296] on button "OK" at bounding box center [388, 300] width 43 height 20
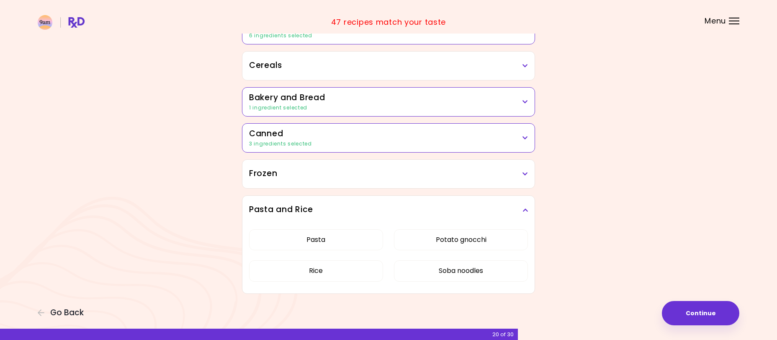
click at [525, 212] on icon at bounding box center [524, 210] width 5 height 6
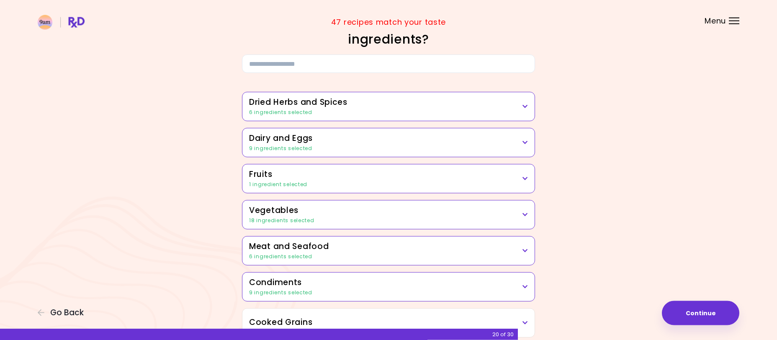
scroll to position [0, 0]
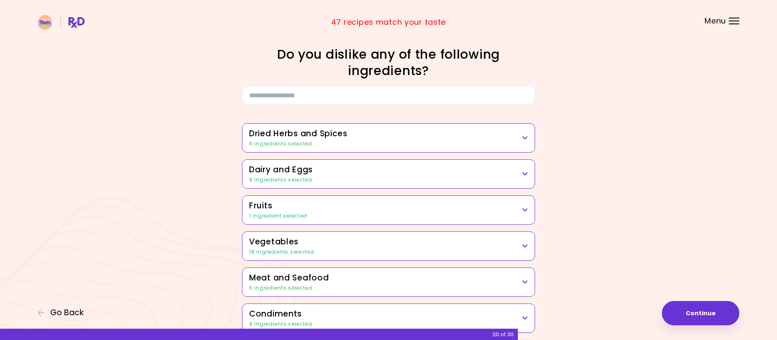
click at [435, 171] on h3 "Dairy and Eggs" at bounding box center [388, 170] width 279 height 12
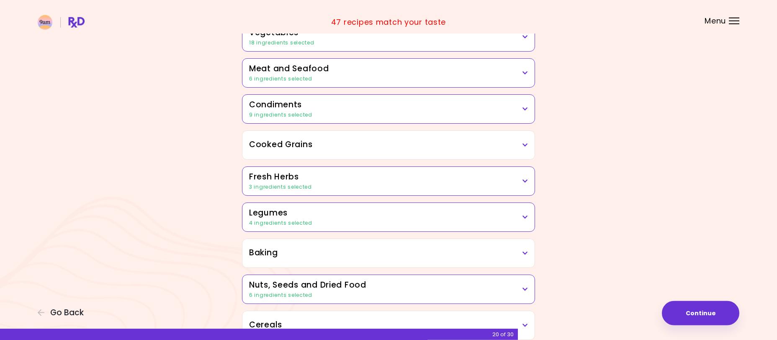
scroll to position [342, 0]
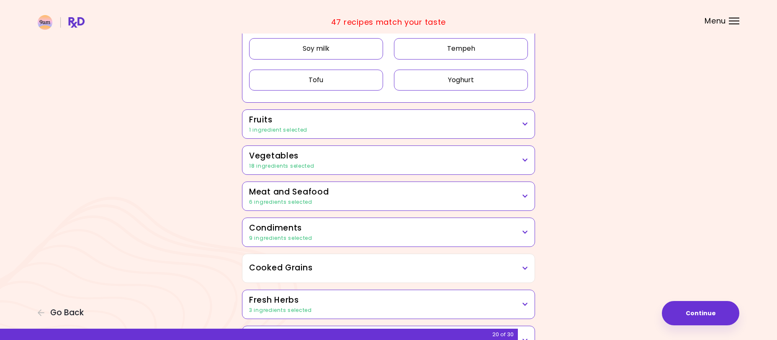
click at [328, 160] on h3 "Vegetables" at bounding box center [388, 156] width 279 height 12
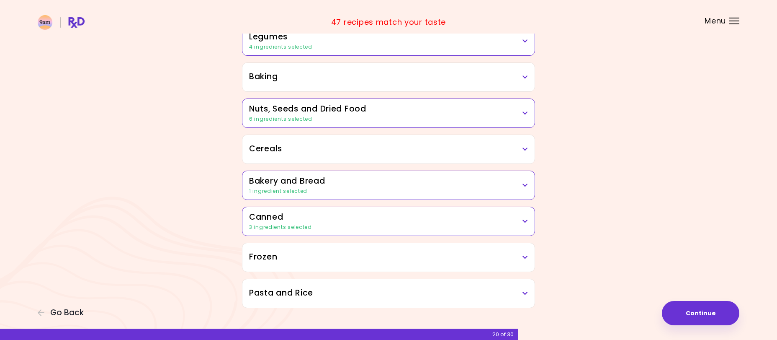
scroll to position [726, 0]
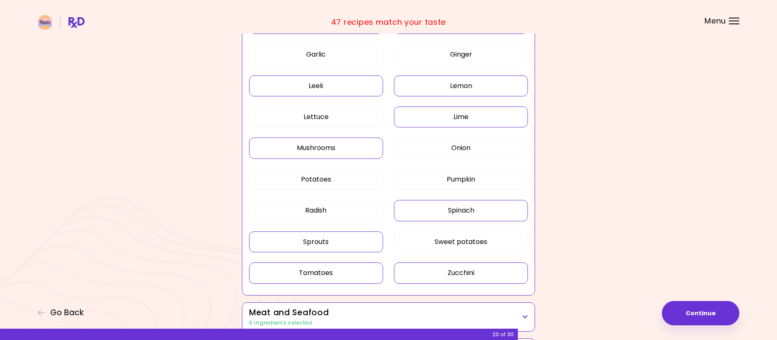
click at [338, 242] on button "Sprouts" at bounding box center [316, 241] width 134 height 21
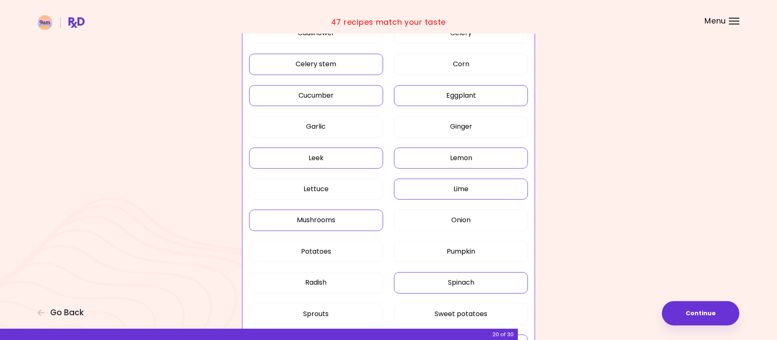
scroll to position [385, 0]
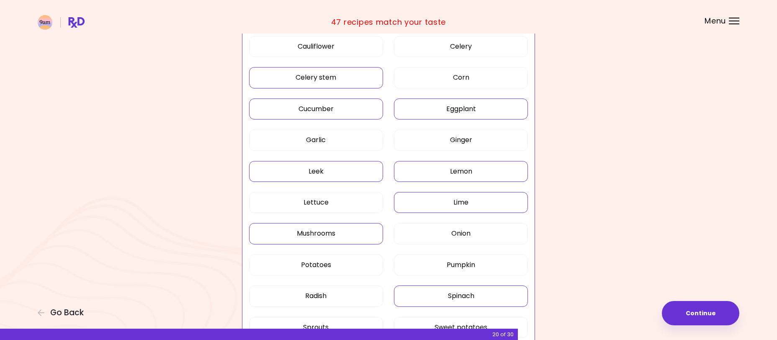
click at [431, 173] on button "Lemon" at bounding box center [461, 171] width 134 height 21
click at [430, 203] on button "Lime" at bounding box center [461, 202] width 134 height 21
click at [356, 105] on button "Cucumber" at bounding box center [316, 108] width 134 height 21
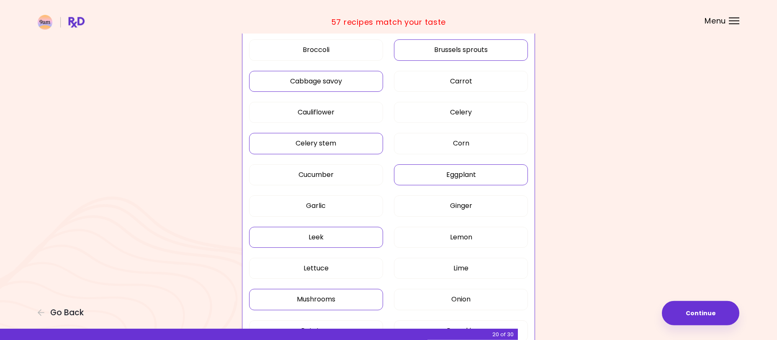
scroll to position [299, 0]
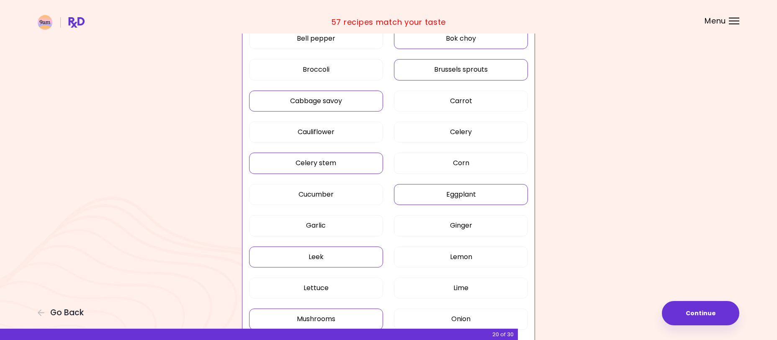
click at [341, 166] on button "Celery stem" at bounding box center [316, 162] width 134 height 21
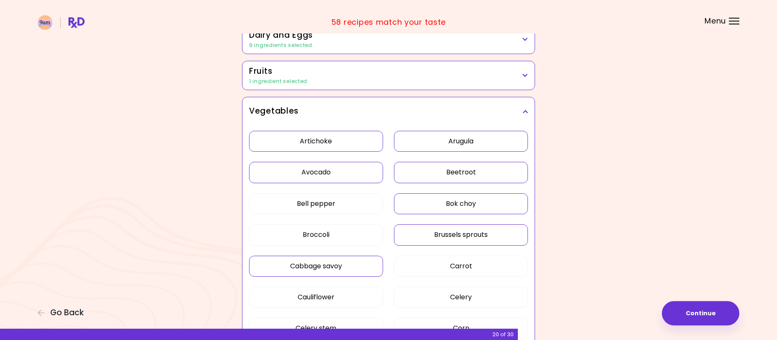
scroll to position [129, 0]
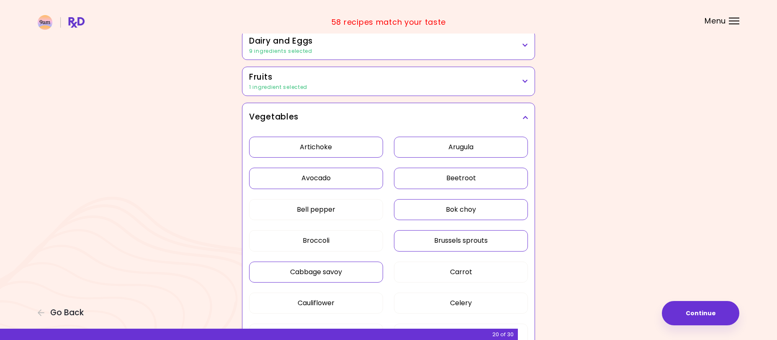
click at [523, 113] on h3 "Vegetables" at bounding box center [388, 117] width 279 height 12
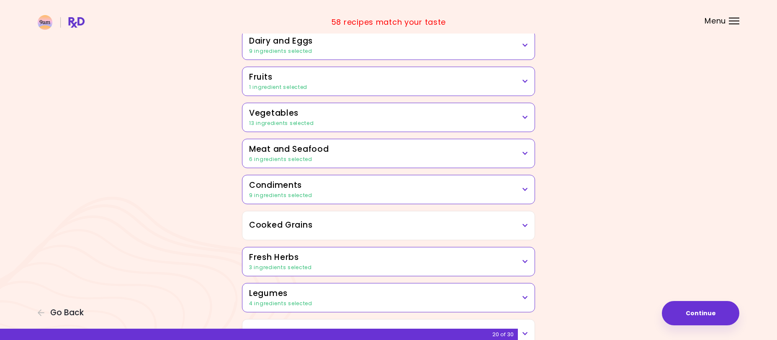
click at [499, 89] on div "1 ingredient selected" at bounding box center [388, 87] width 279 height 8
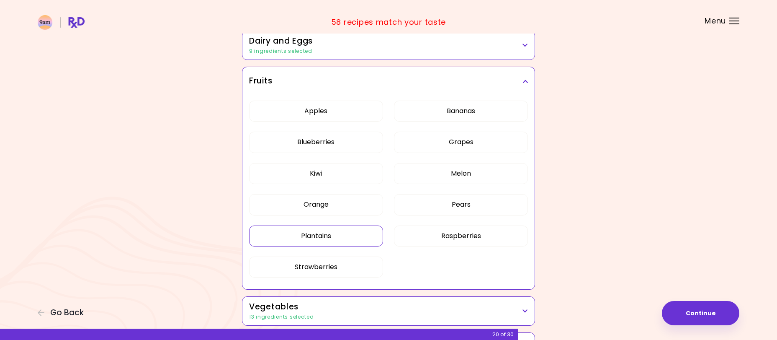
click at [340, 236] on button "Plantains" at bounding box center [316, 235] width 134 height 21
click at [520, 83] on h3 "Fruits" at bounding box center [388, 81] width 279 height 12
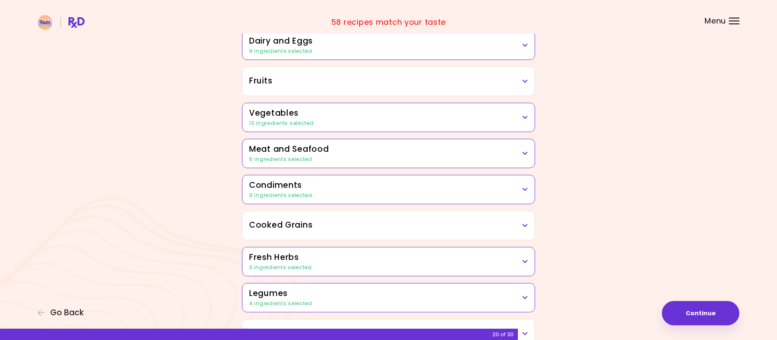
click at [404, 155] on h3 "Meat and Seafood" at bounding box center [388, 149] width 279 height 12
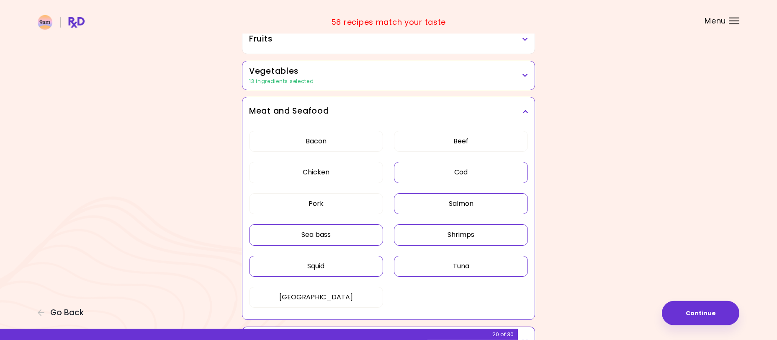
scroll to position [171, 0]
click at [457, 203] on button "Salmon" at bounding box center [461, 202] width 134 height 21
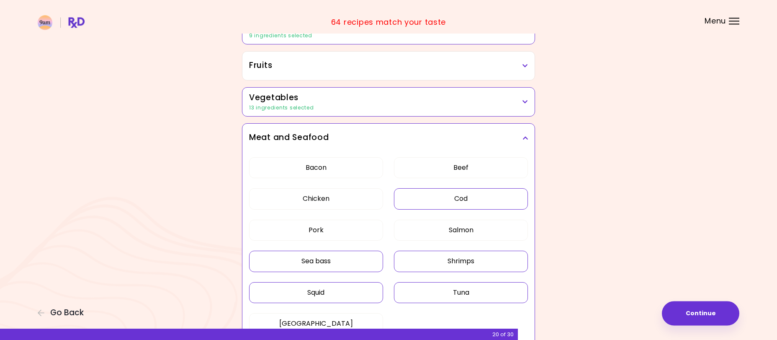
scroll to position [129, 0]
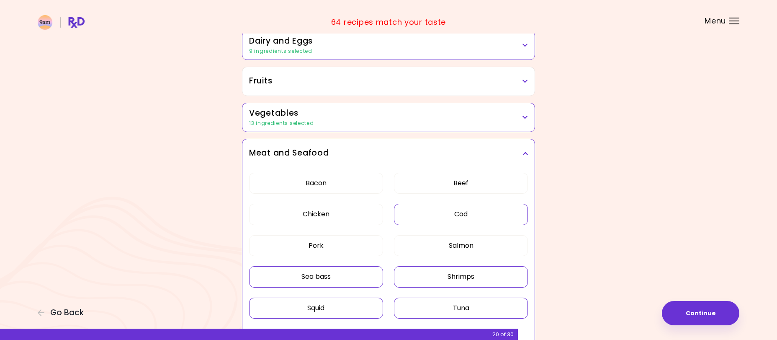
click at [533, 154] on div "Meat and Seafood" at bounding box center [388, 153] width 292 height 28
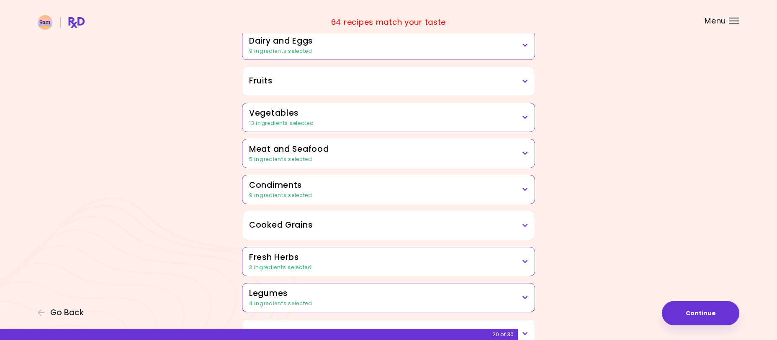
click at [431, 195] on div "9 ingredients selected" at bounding box center [388, 195] width 279 height 8
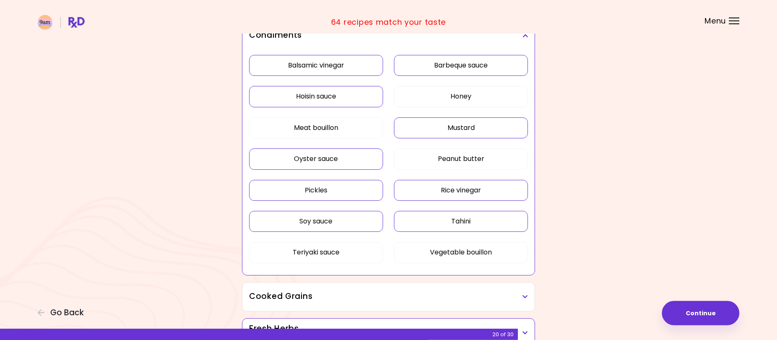
scroll to position [257, 0]
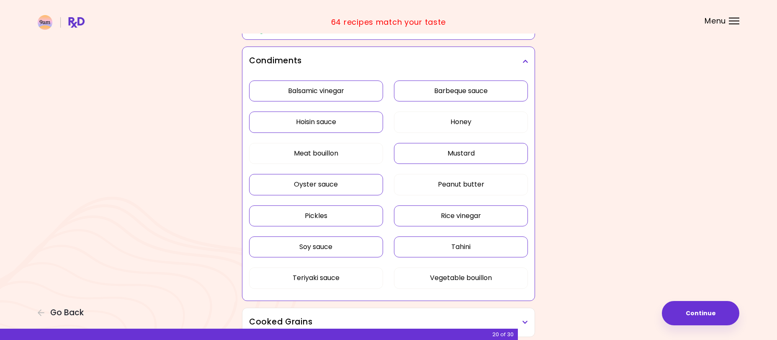
click at [347, 252] on button "Soy sauce" at bounding box center [316, 246] width 134 height 21
click at [526, 62] on icon at bounding box center [524, 61] width 5 height 6
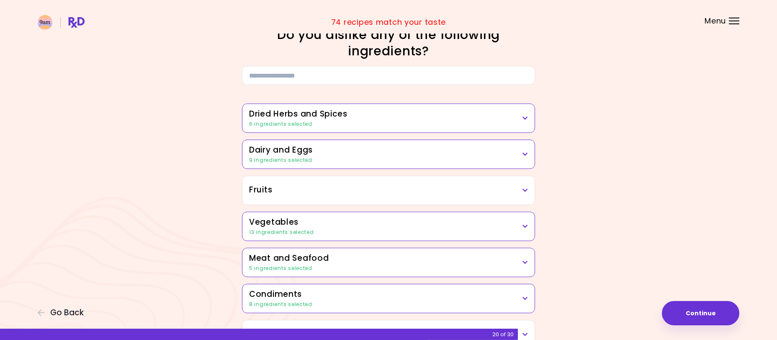
scroll to position [0, 0]
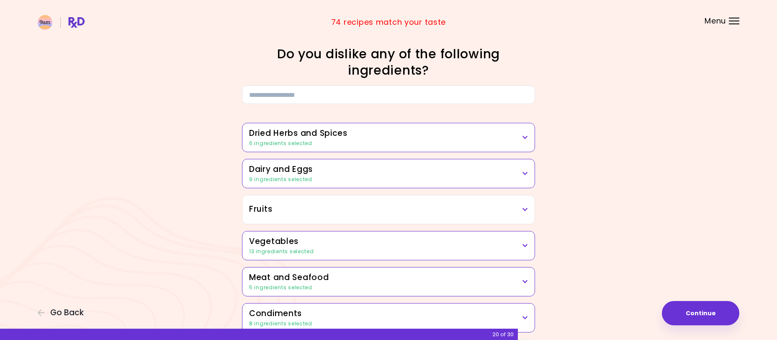
click at [430, 134] on h3 "Dried Herbs and Spices" at bounding box center [388, 133] width 279 height 12
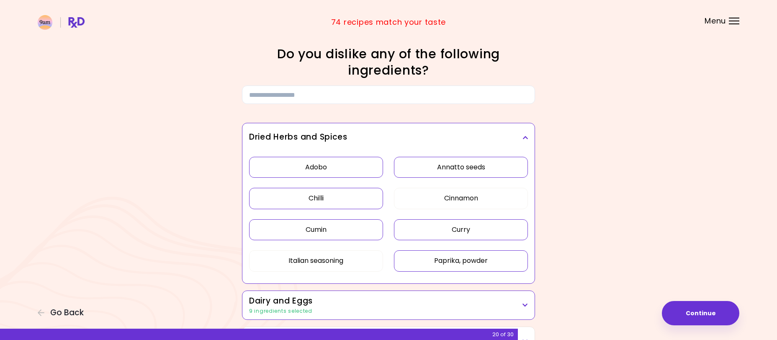
click at [363, 231] on button "Cumin" at bounding box center [316, 229] width 134 height 21
click at [523, 138] on icon at bounding box center [524, 137] width 5 height 6
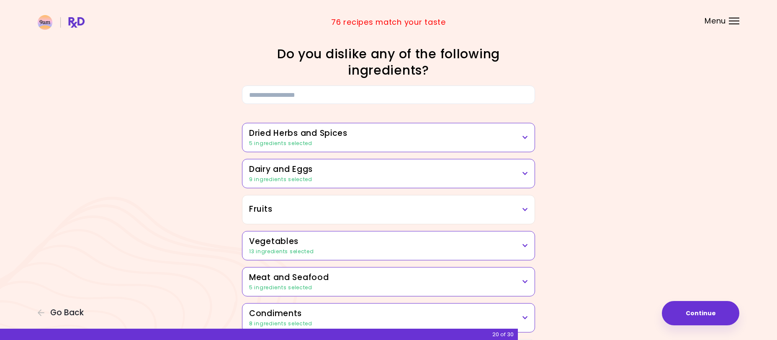
click at [476, 178] on div "9 ingredients selected" at bounding box center [388, 179] width 279 height 8
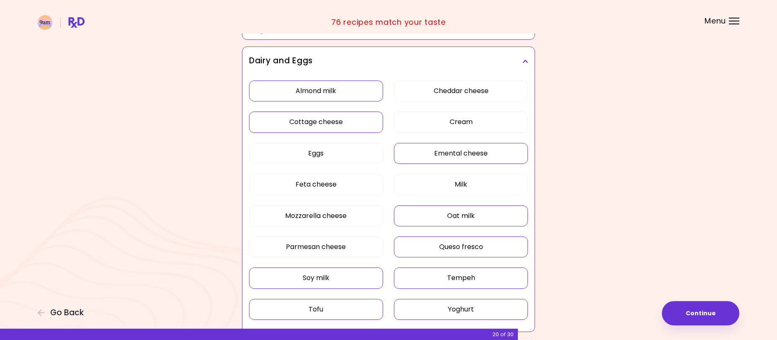
scroll to position [129, 0]
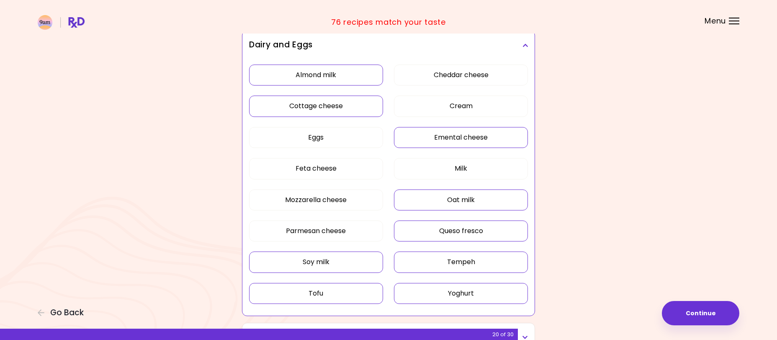
click at [413, 289] on button "Yoghurt" at bounding box center [461, 293] width 134 height 21
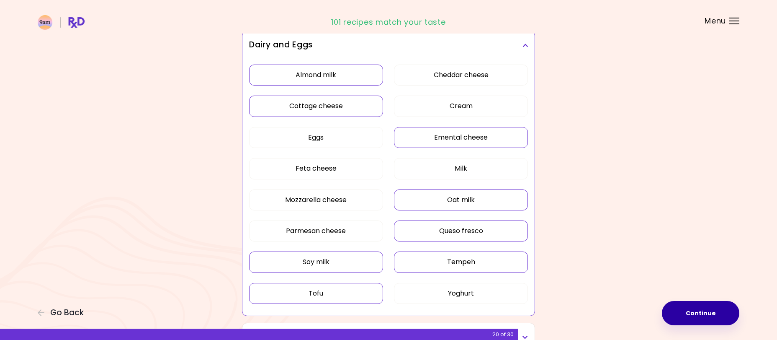
click at [694, 314] on button "Continue" at bounding box center [700, 313] width 77 height 24
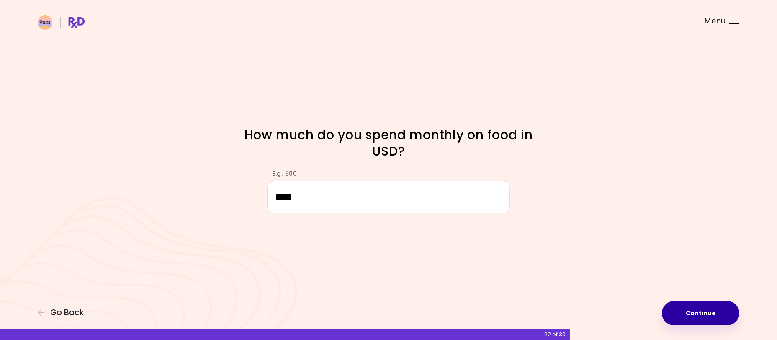
click at [702, 314] on button "Continue" at bounding box center [700, 313] width 77 height 24
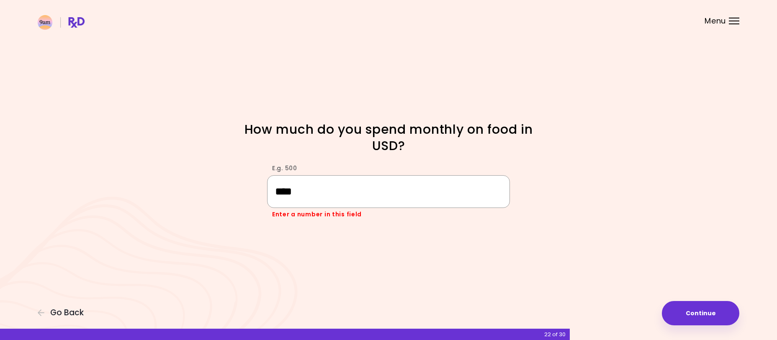
click at [282, 191] on input "****" at bounding box center [388, 191] width 243 height 32
type input "***"
click at [693, 318] on button "Continue" at bounding box center [700, 313] width 77 height 24
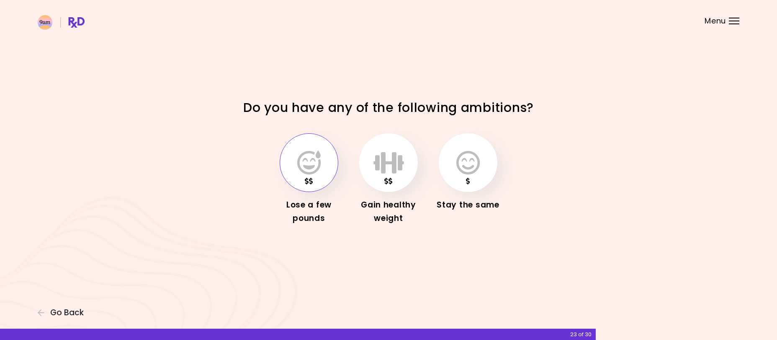
click at [314, 163] on icon "button" at bounding box center [308, 162] width 23 height 24
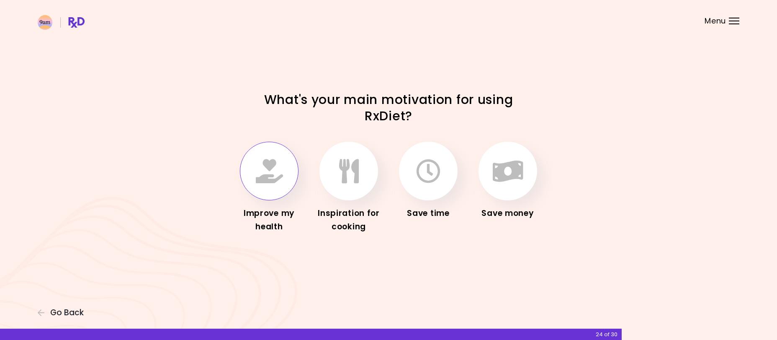
click at [280, 178] on icon "button" at bounding box center [269, 171] width 27 height 24
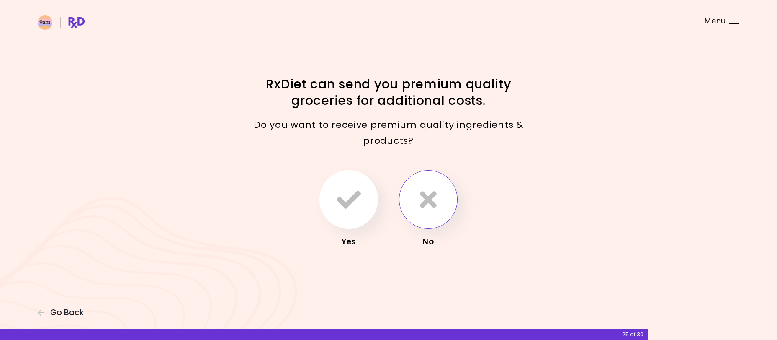
click at [430, 199] on icon "button" at bounding box center [428, 199] width 17 height 24
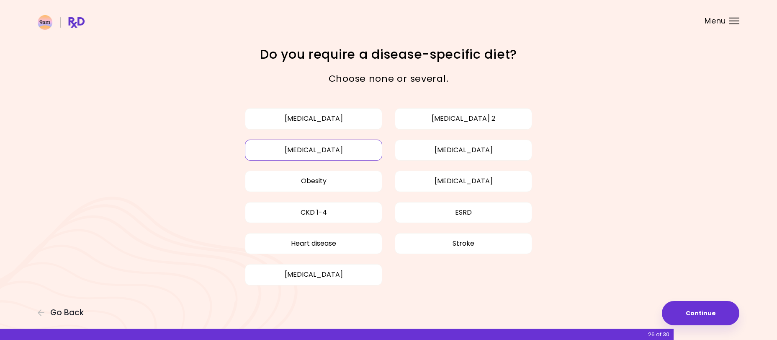
click at [368, 149] on button "[MEDICAL_DATA]" at bounding box center [313, 149] width 137 height 21
click at [343, 116] on button "[MEDICAL_DATA]" at bounding box center [313, 118] width 137 height 21
click at [341, 183] on button "Obesity" at bounding box center [313, 180] width 137 height 21
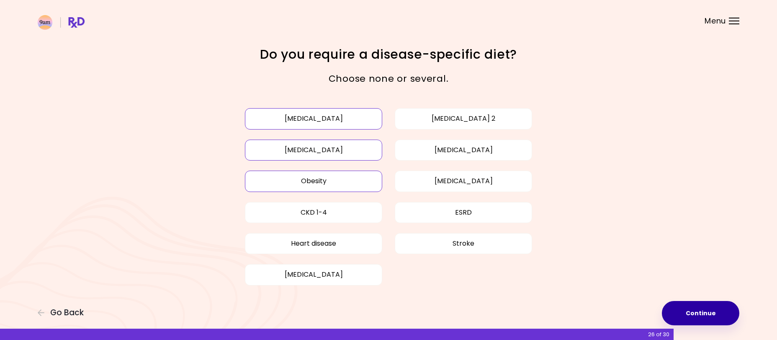
click at [710, 314] on button "Continue" at bounding box center [700, 313] width 77 height 24
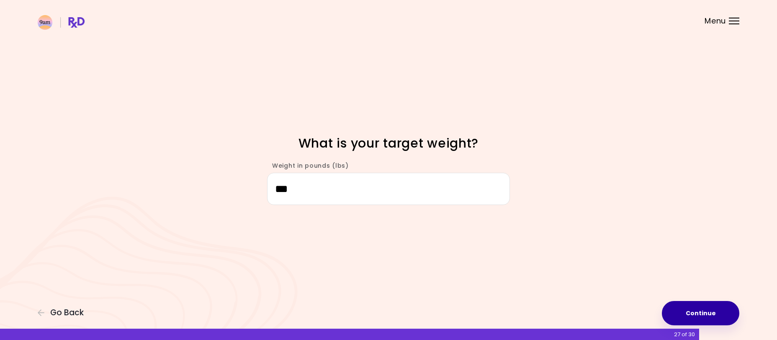
type input "***"
click at [703, 316] on button "Continue" at bounding box center [700, 313] width 77 height 24
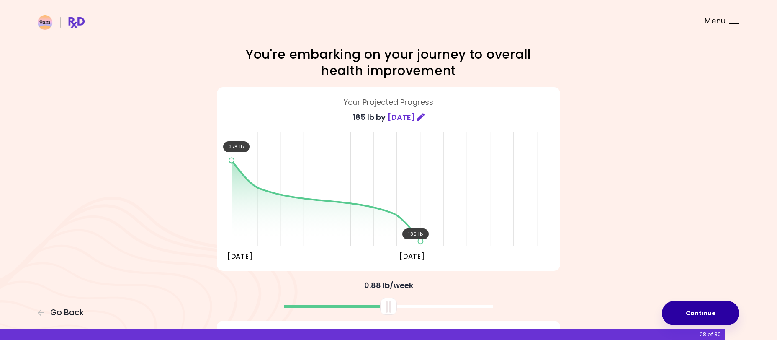
click at [706, 311] on button "Continue" at bounding box center [700, 313] width 77 height 24
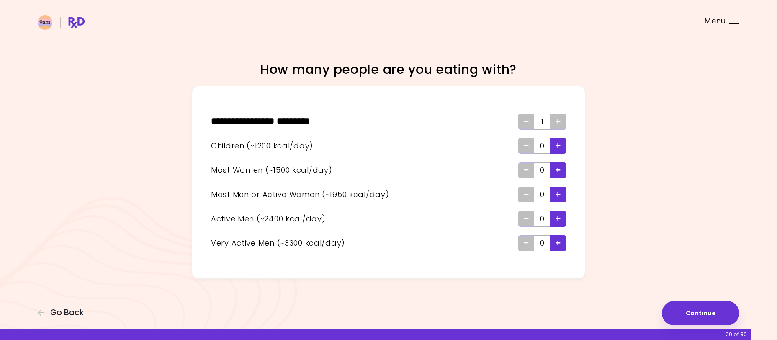
click at [560, 149] on span "Add - Child" at bounding box center [558, 145] width 5 height 13
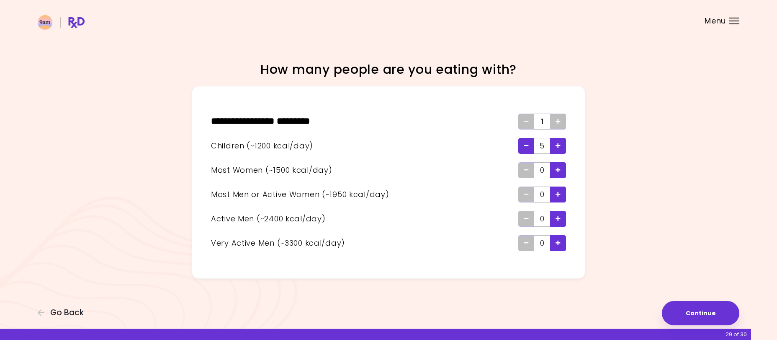
click at [563, 170] on div "Add - Woman" at bounding box center [558, 170] width 16 height 16
click at [706, 309] on button "Continue" at bounding box center [700, 313] width 77 height 24
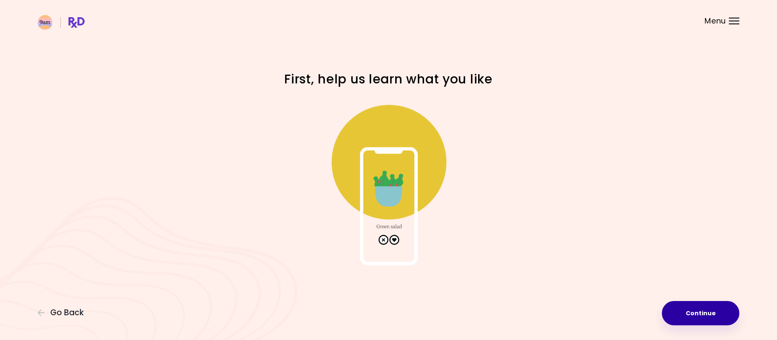
click at [703, 314] on button "Continue" at bounding box center [700, 313] width 77 height 24
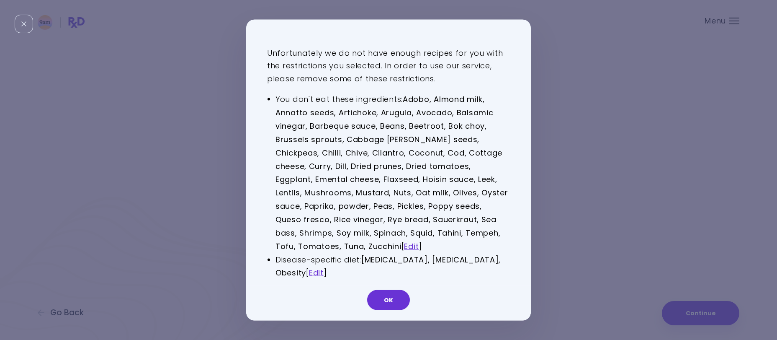
click at [381, 290] on div "OK" at bounding box center [388, 303] width 285 height 35
click at [394, 305] on button "OK" at bounding box center [388, 300] width 43 height 20
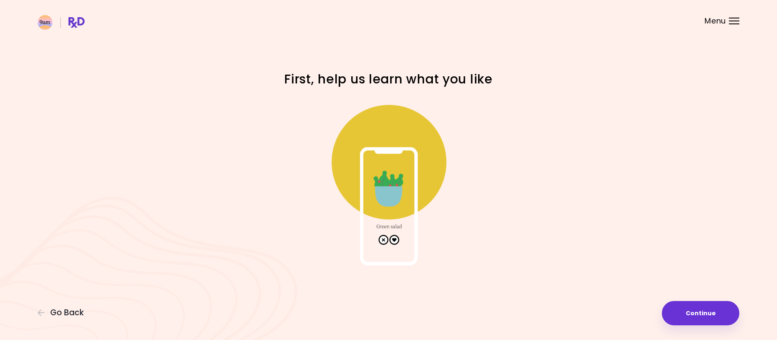
click at [394, 239] on img at bounding box center [388, 181] width 167 height 167
drag, startPoint x: 398, startPoint y: 191, endPoint x: 386, endPoint y: 132, distance: 60.8
click at [398, 190] on img at bounding box center [388, 181] width 167 height 167
drag, startPoint x: 387, startPoint y: 126, endPoint x: 417, endPoint y: 147, distance: 36.4
click at [392, 130] on img at bounding box center [388, 181] width 167 height 167
